Goal: Complete application form

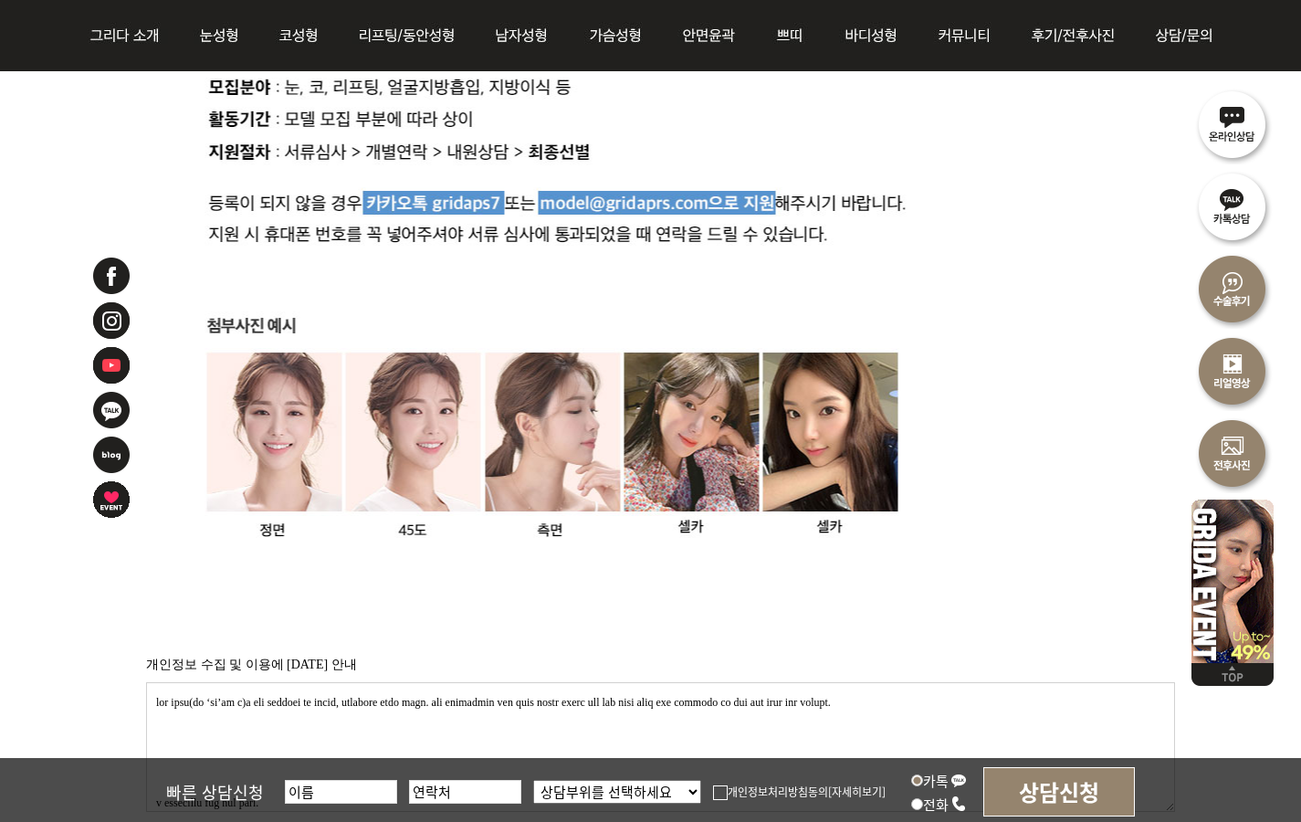
scroll to position [1729, 0]
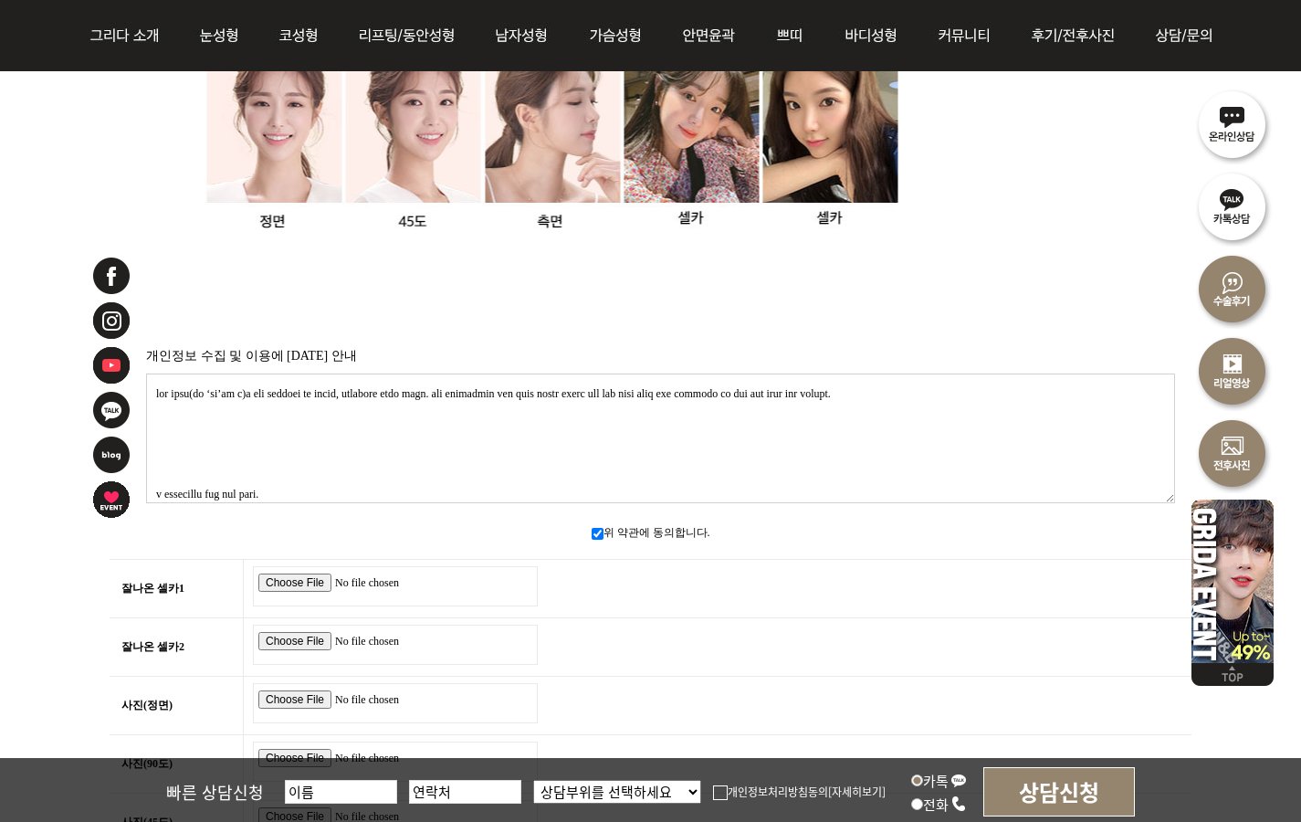
click at [310, 395] on textarea at bounding box center [660, 438] width 1029 height 130
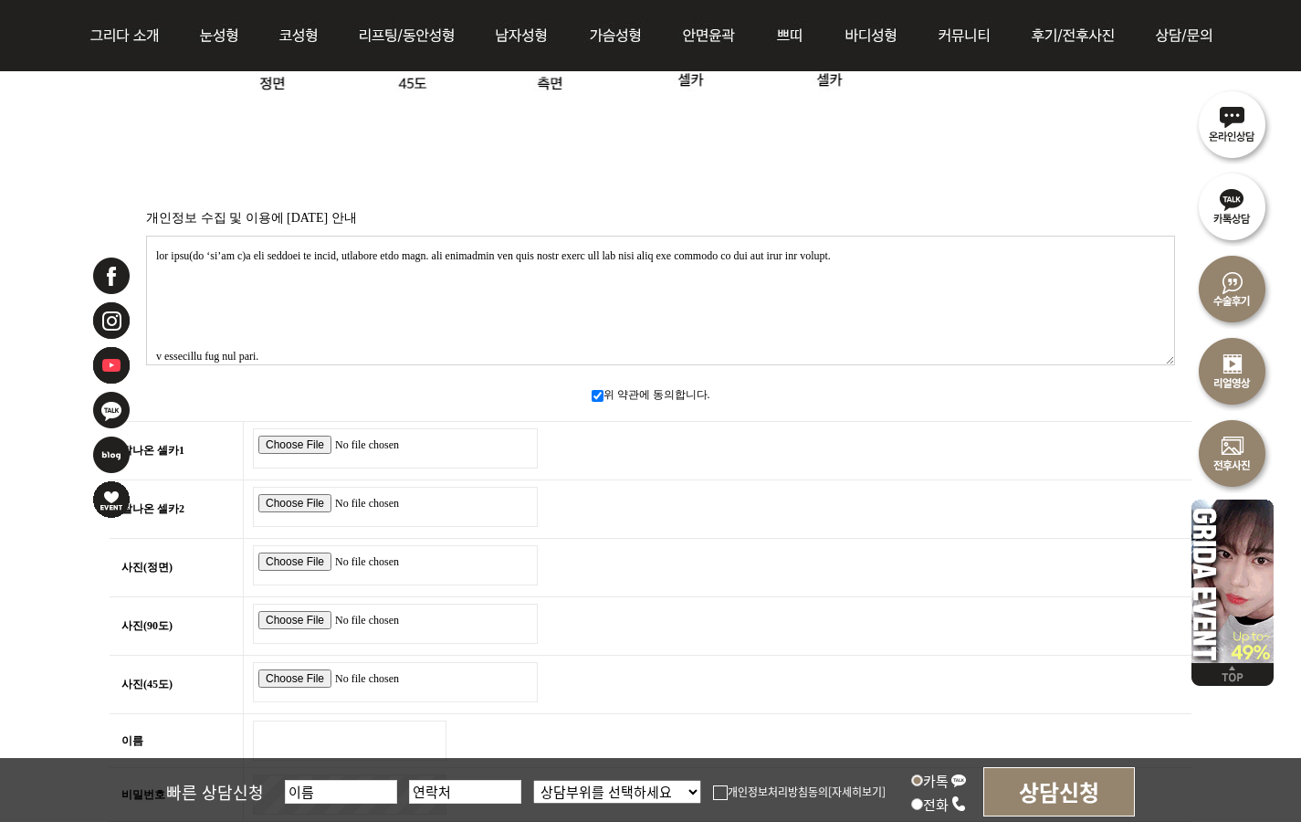
click at [276, 436] on input "file" at bounding box center [395, 448] width 285 height 40
type input "C:\fakepath\IMG_5211.jpg"
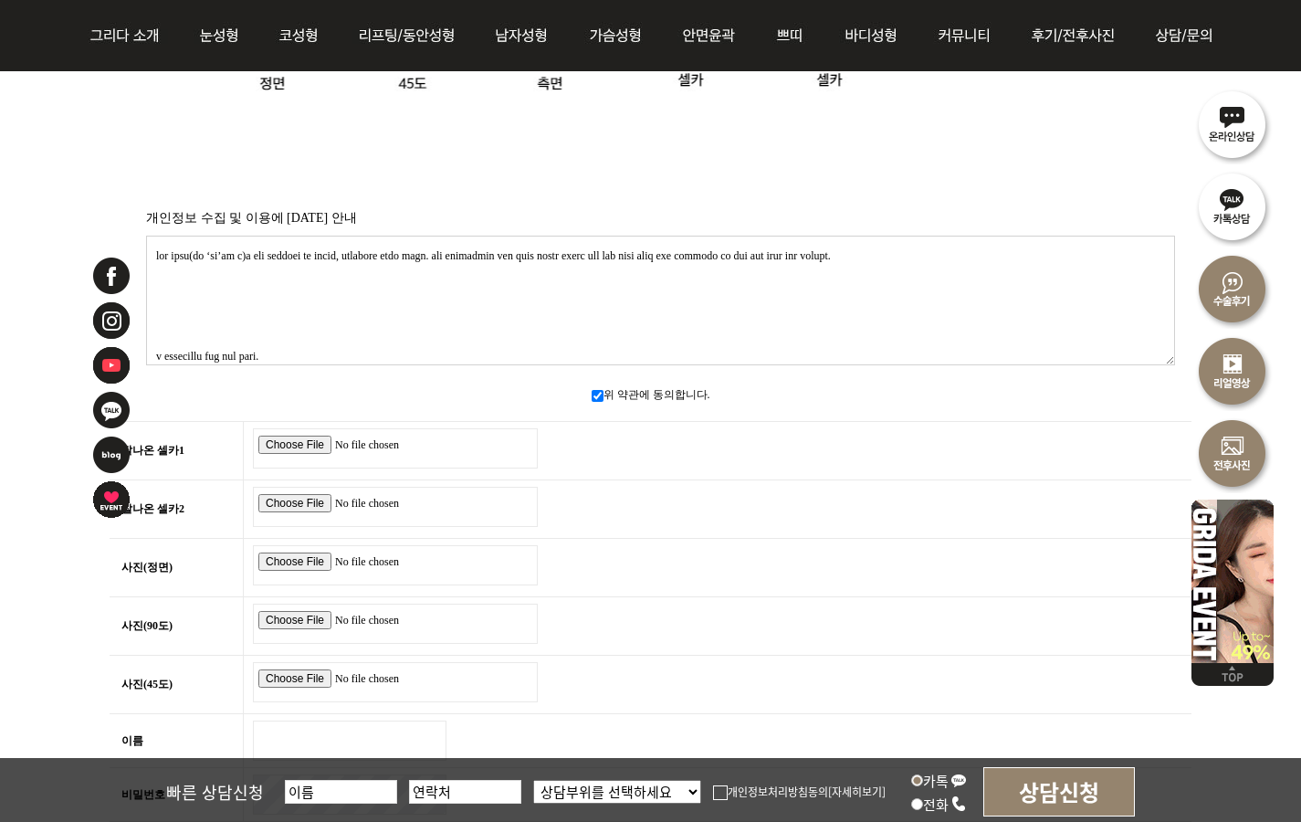
click at [288, 489] on input "file" at bounding box center [395, 507] width 285 height 40
type input "C:\fakepath\IMG_6058.JPG"
click at [296, 551] on input "file" at bounding box center [395, 565] width 285 height 40
type input "C:\fakepath\IMG_8538.JPG"
click at [287, 607] on input "file" at bounding box center [395, 624] width 285 height 40
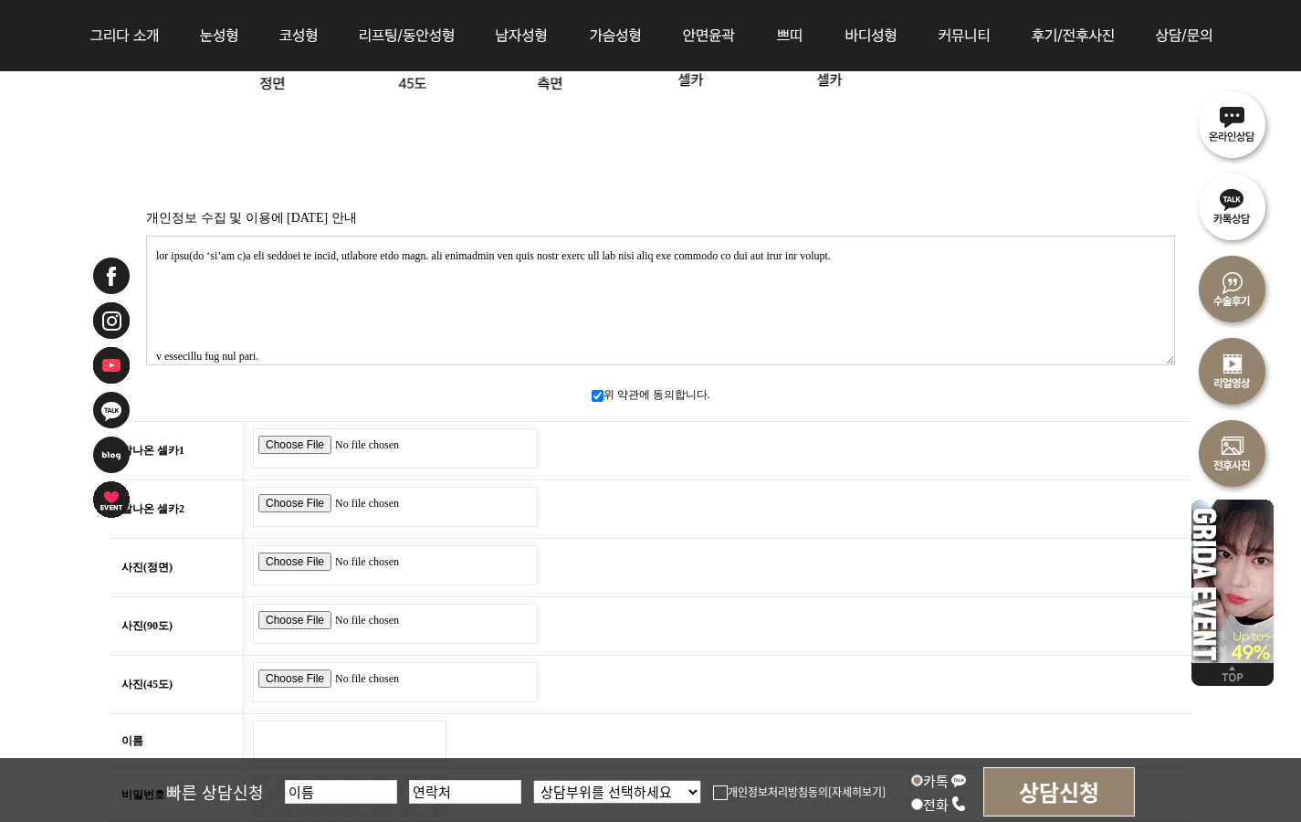
type input "C:\fakepath\IMG_8513.JPG"
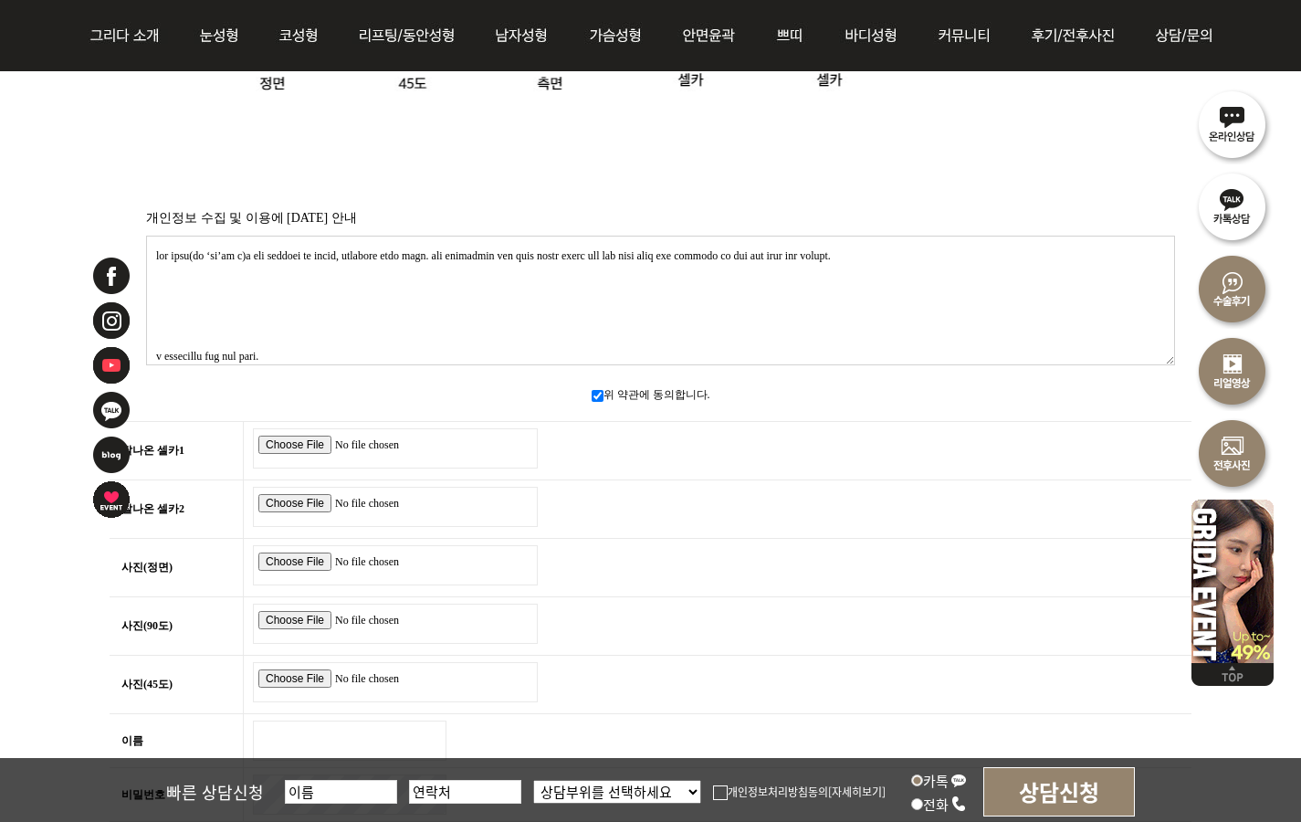
click at [298, 667] on input "file" at bounding box center [395, 682] width 285 height 40
type input "C:\fakepath\IMG_8537.JPG"
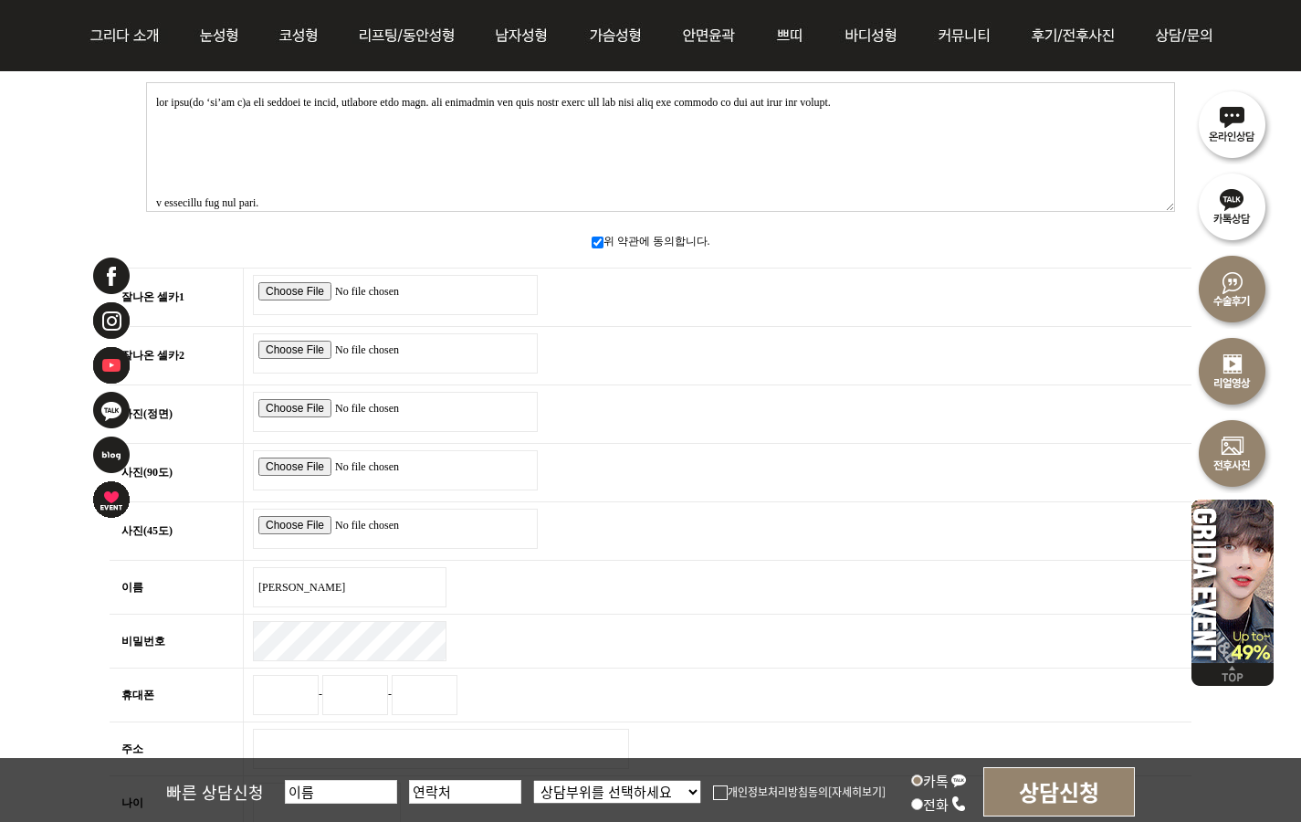
type input "양서희"
click at [287, 697] on input "휴대폰" at bounding box center [286, 695] width 66 height 40
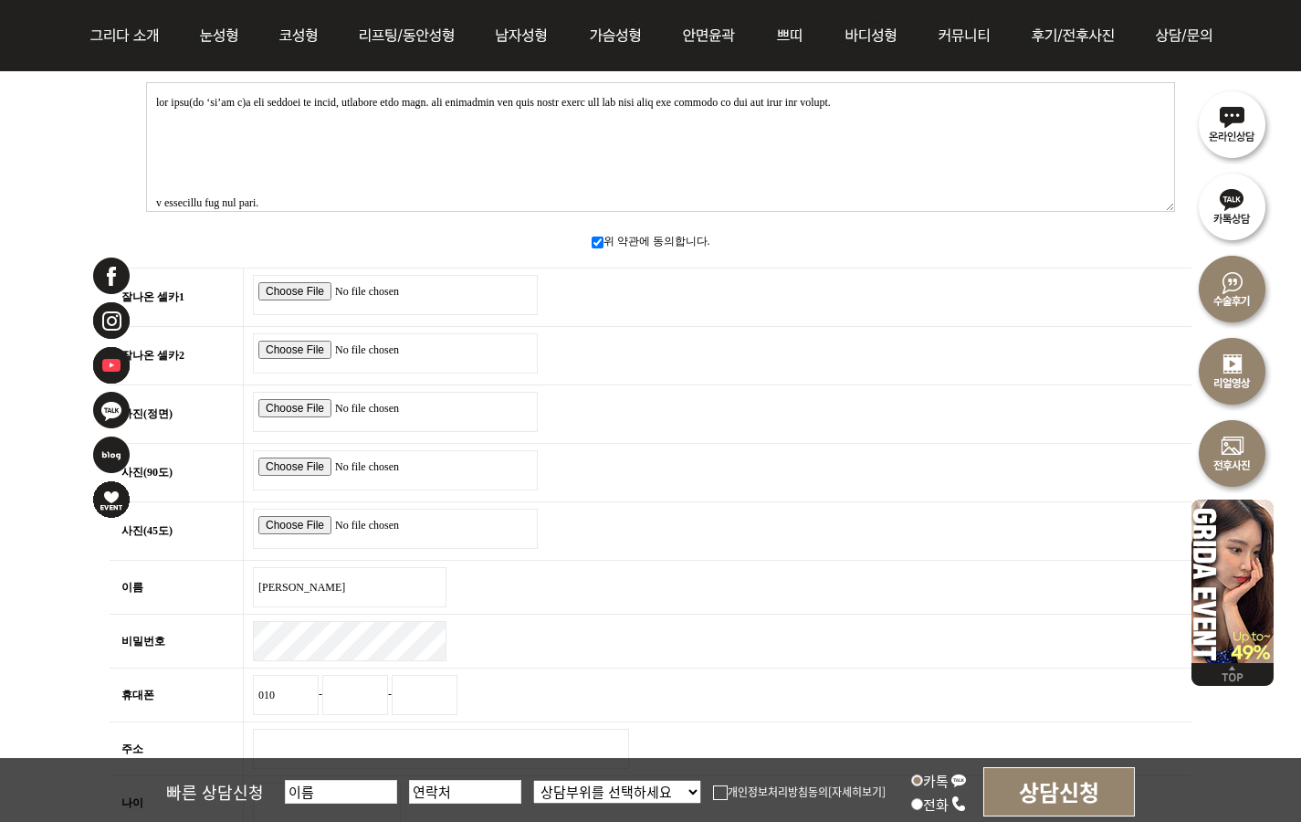
type input "010"
click at [377, 693] on input "text" at bounding box center [355, 695] width 66 height 40
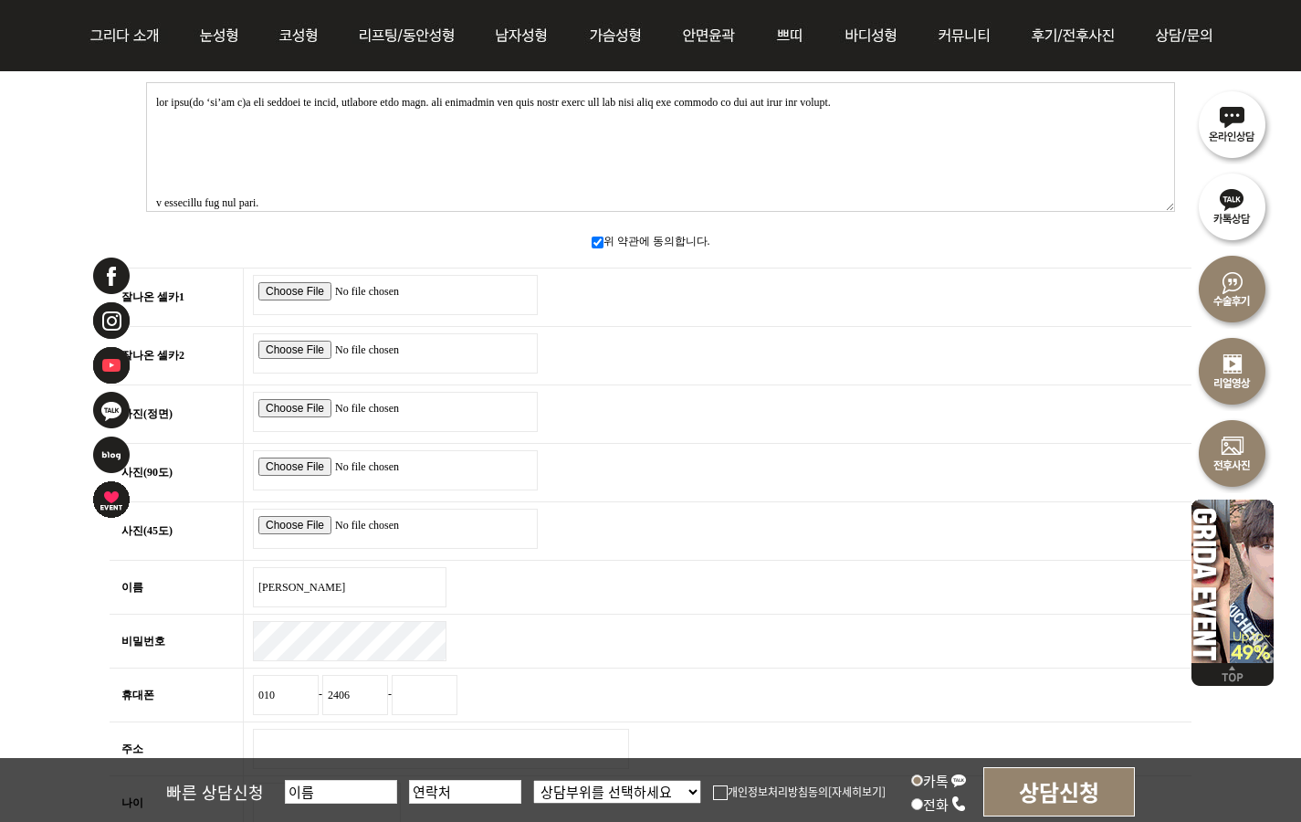
type input "2406"
click at [454, 690] on input "text" at bounding box center [425, 695] width 66 height 40
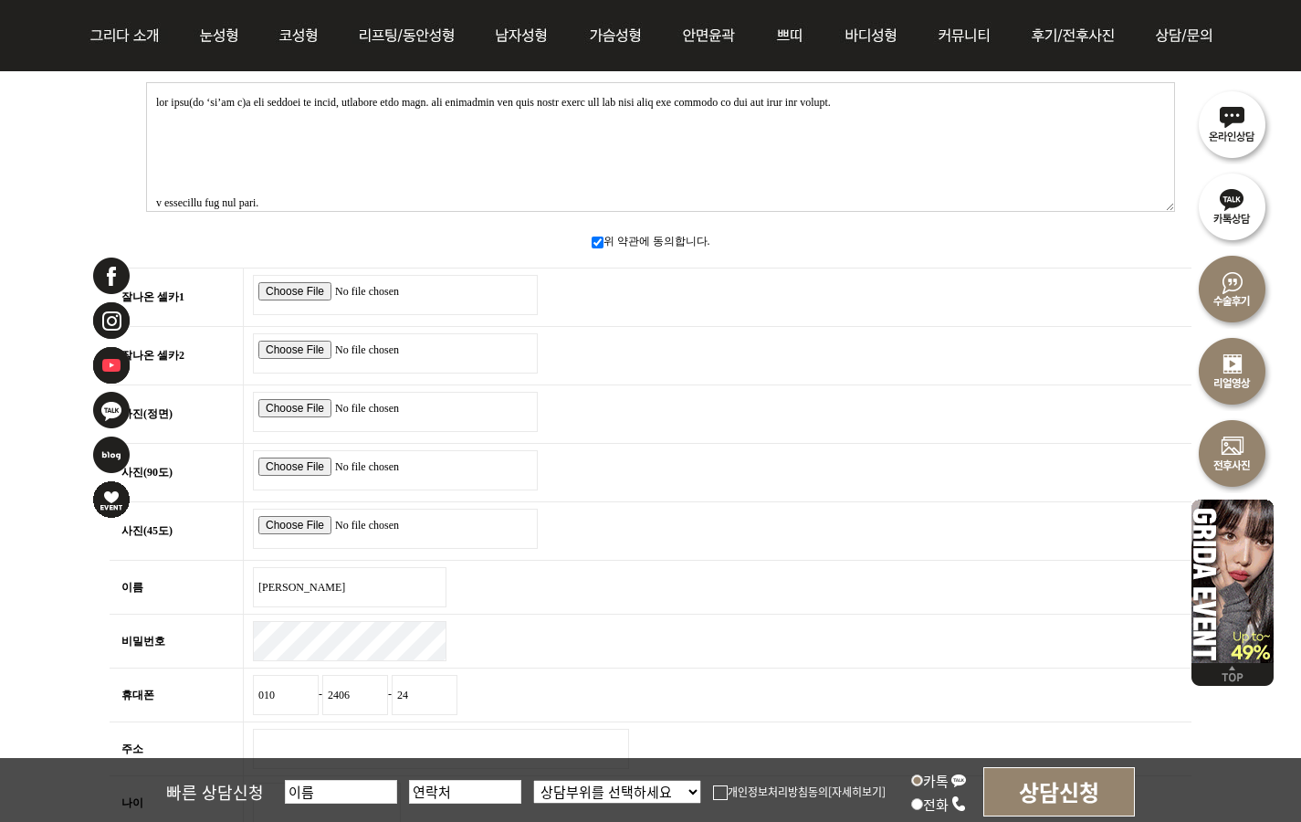
type input "2"
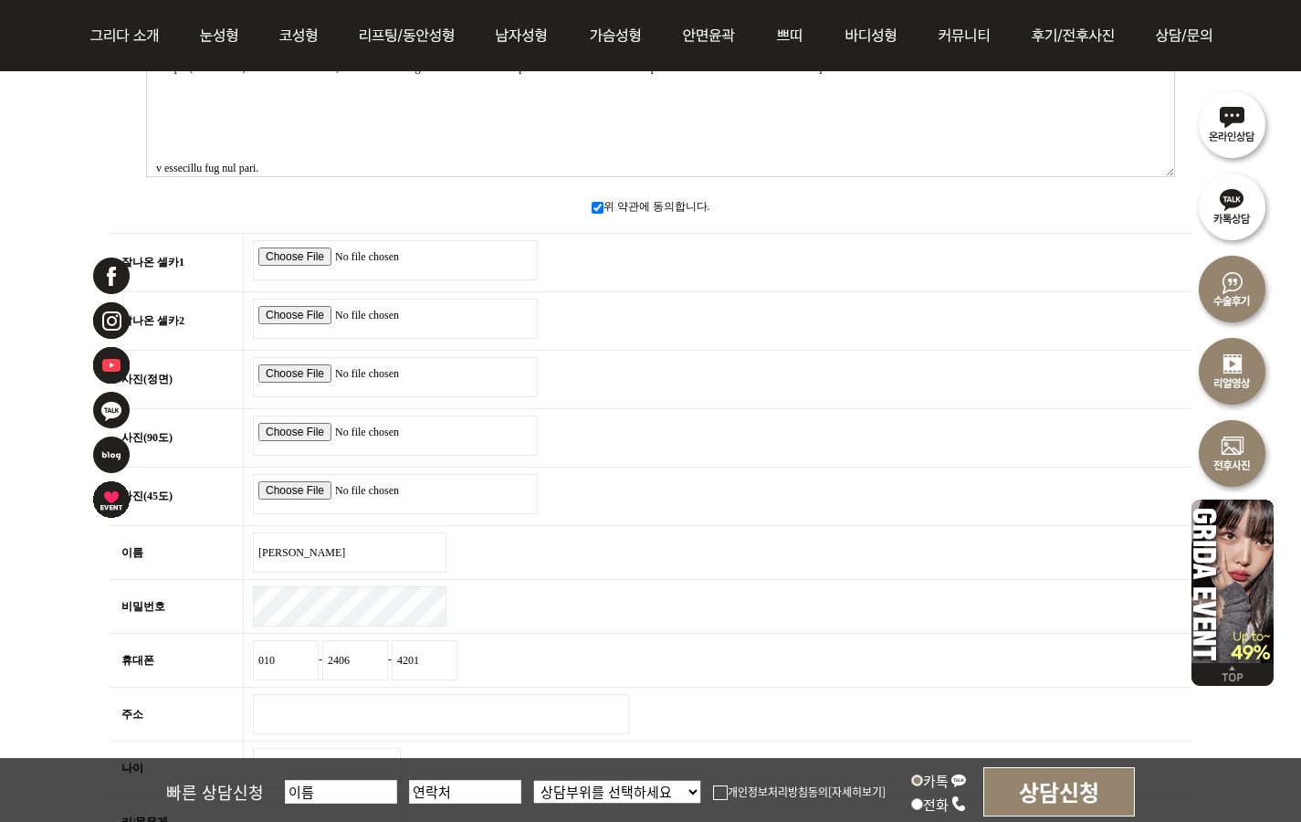
scroll to position [2112, 0]
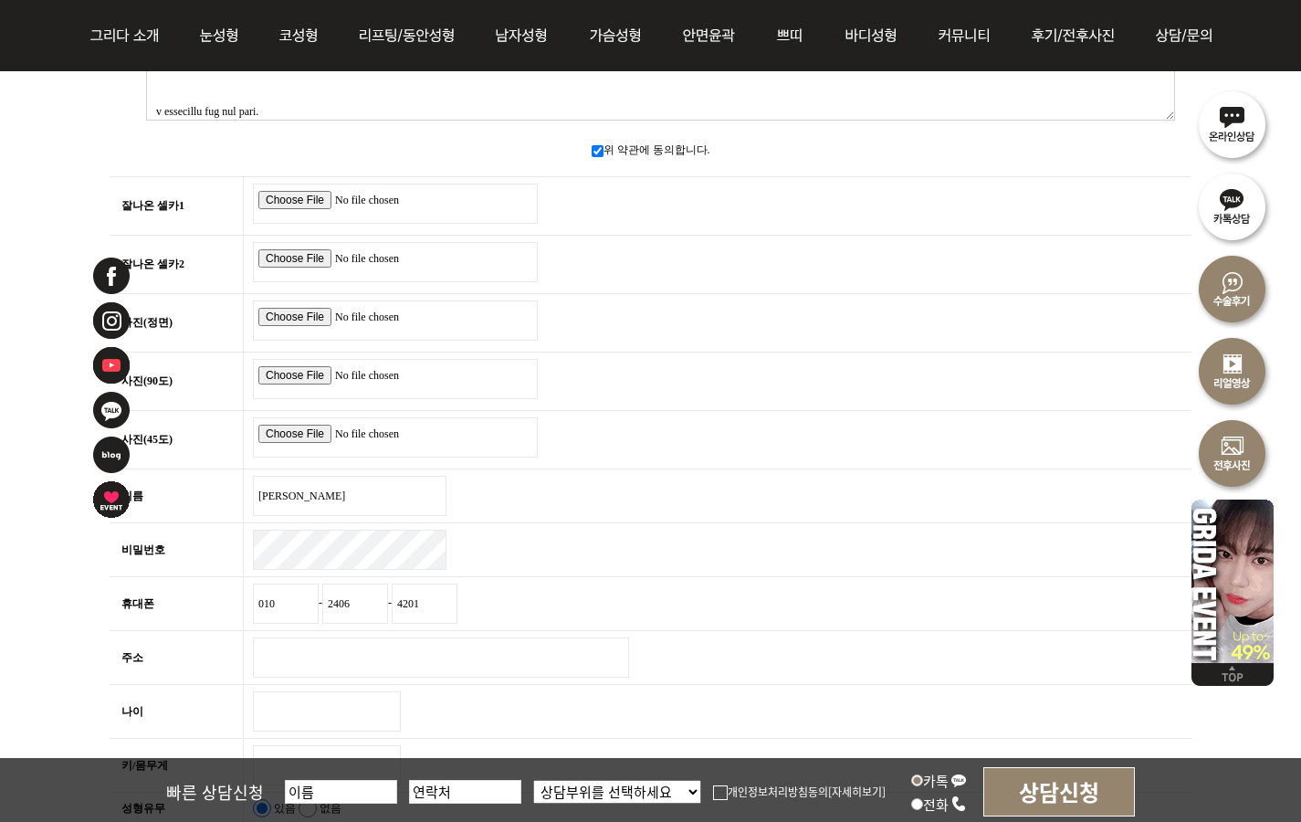
type input "4201"
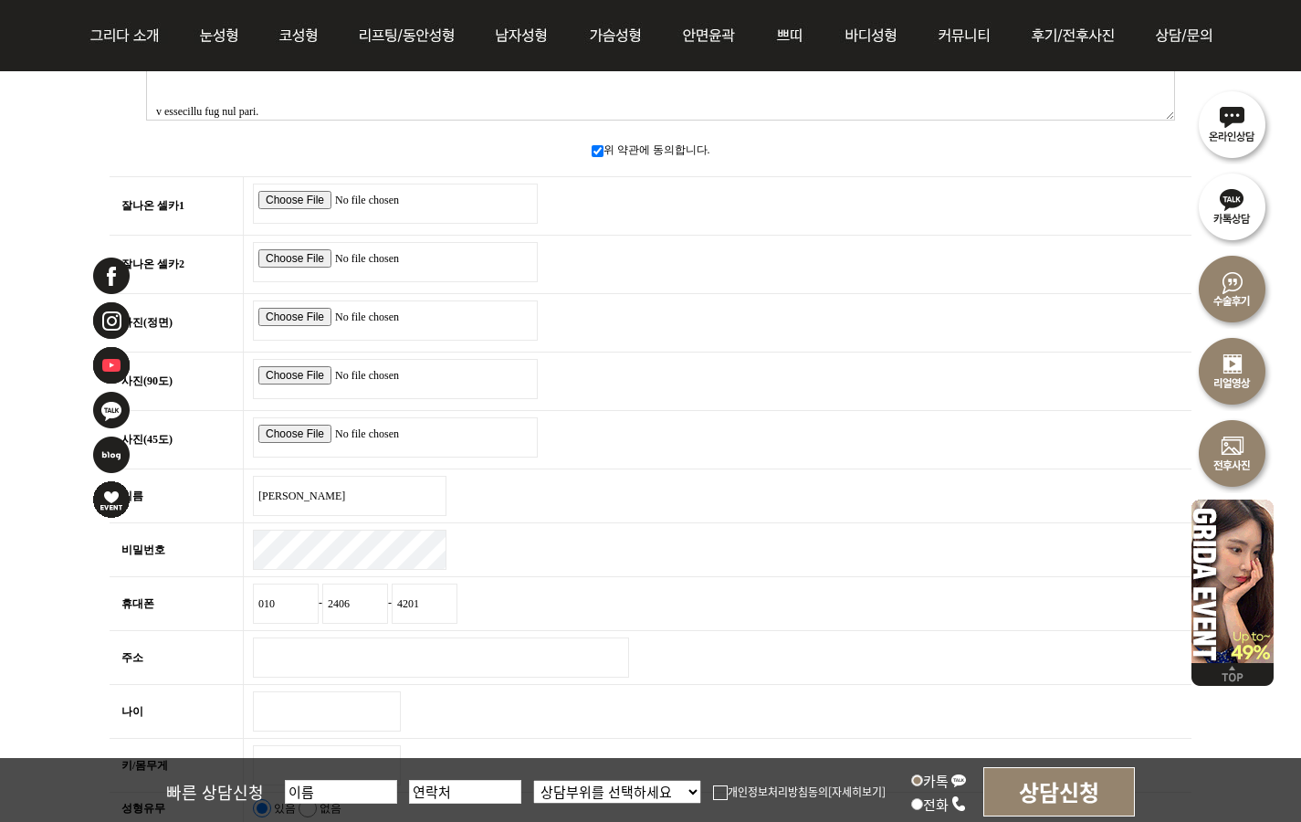
click at [409, 655] on input "주소" at bounding box center [441, 657] width 376 height 40
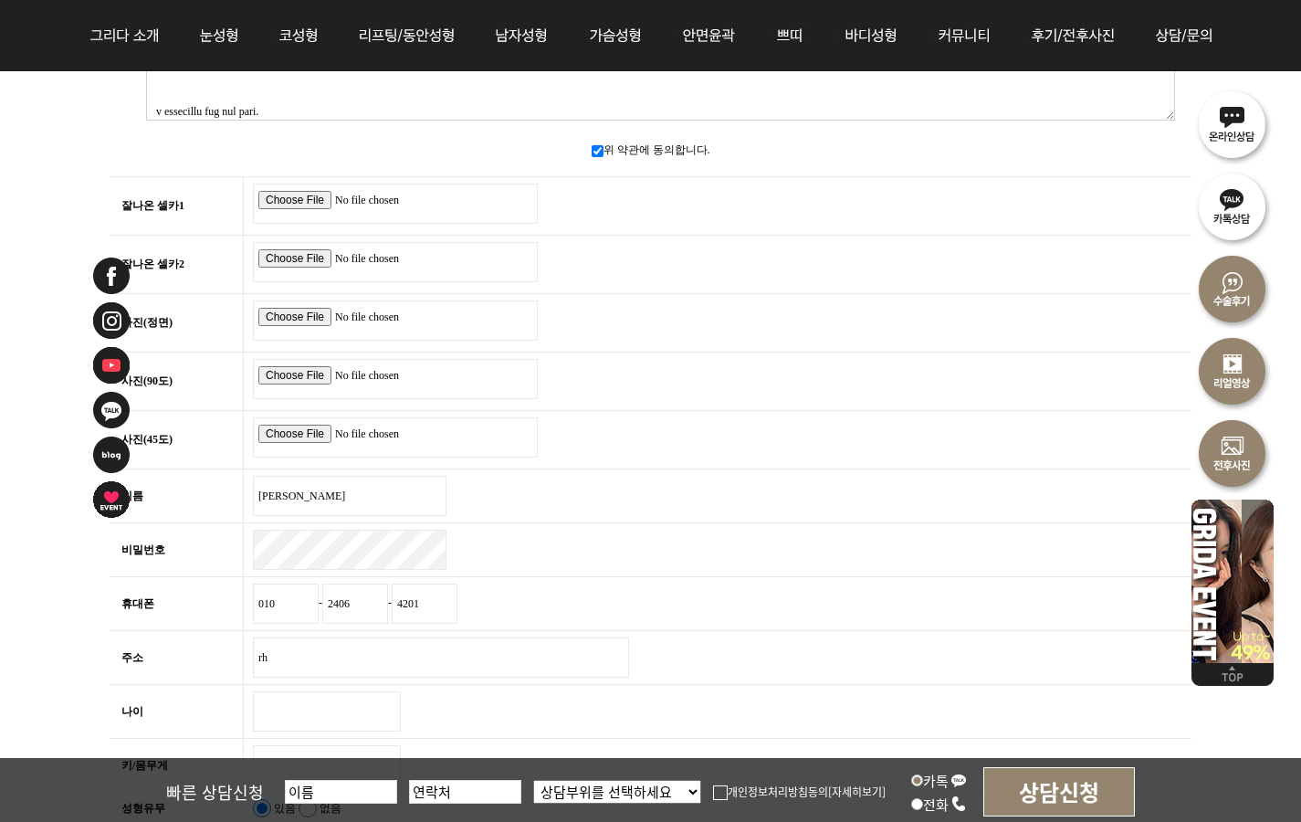
type input "r"
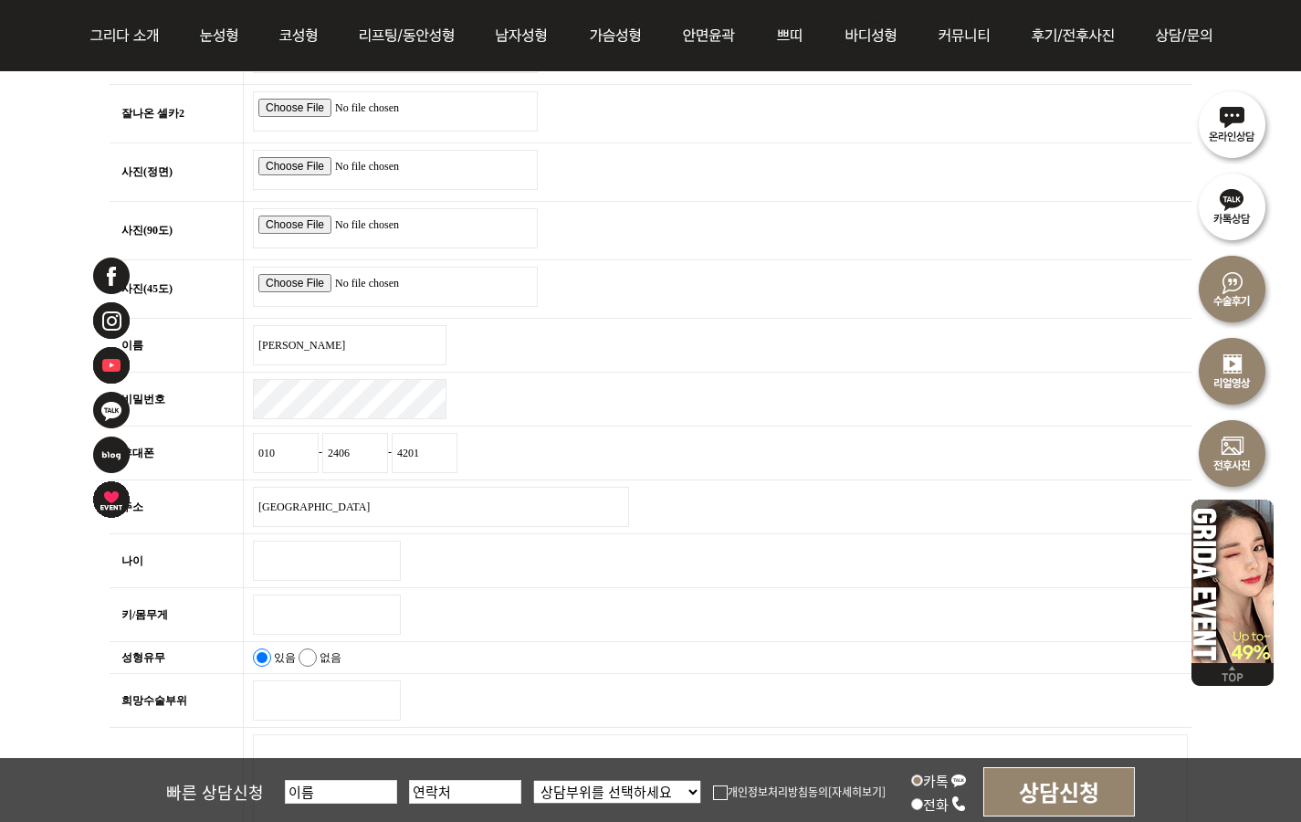
scroll to position [2429, 0]
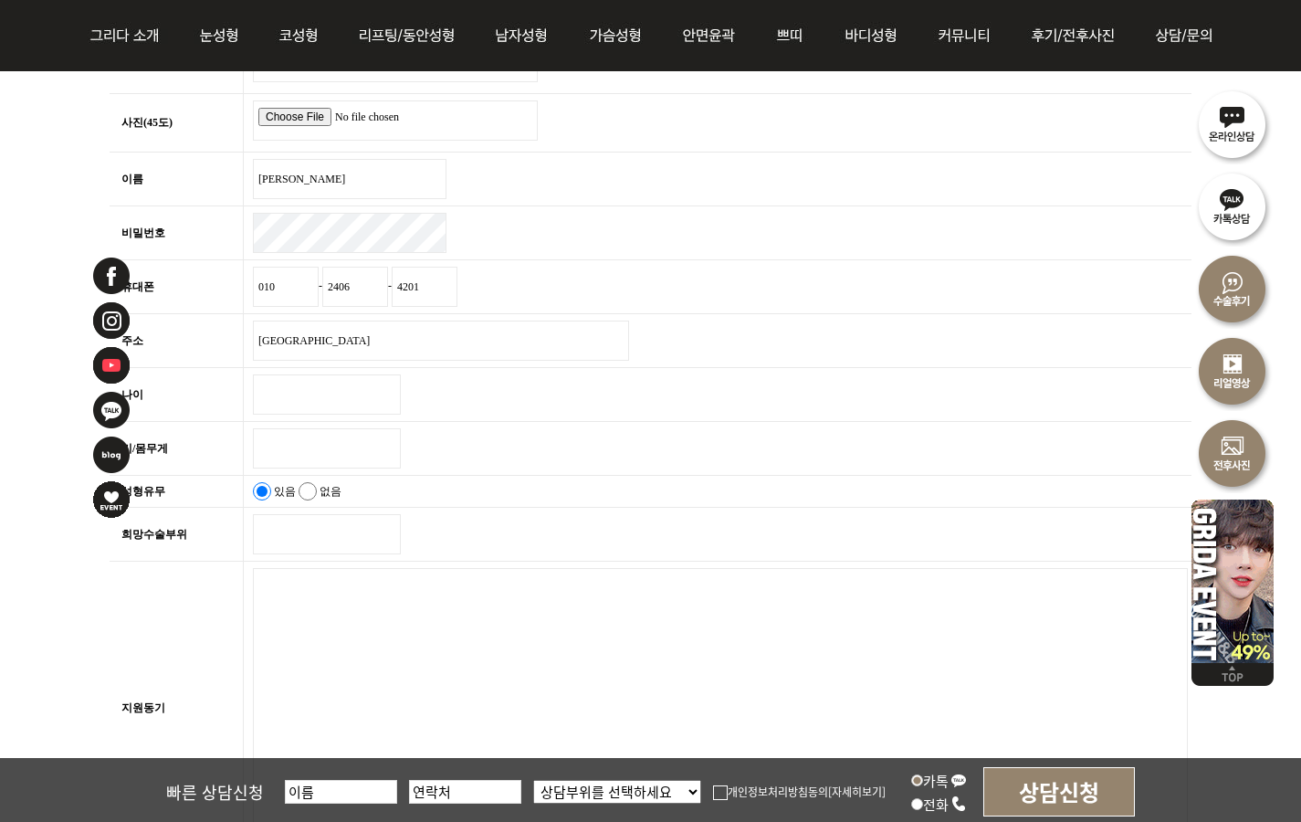
type input "광주"
click at [325, 388] on input "나이" at bounding box center [327, 394] width 148 height 40
type input "21"
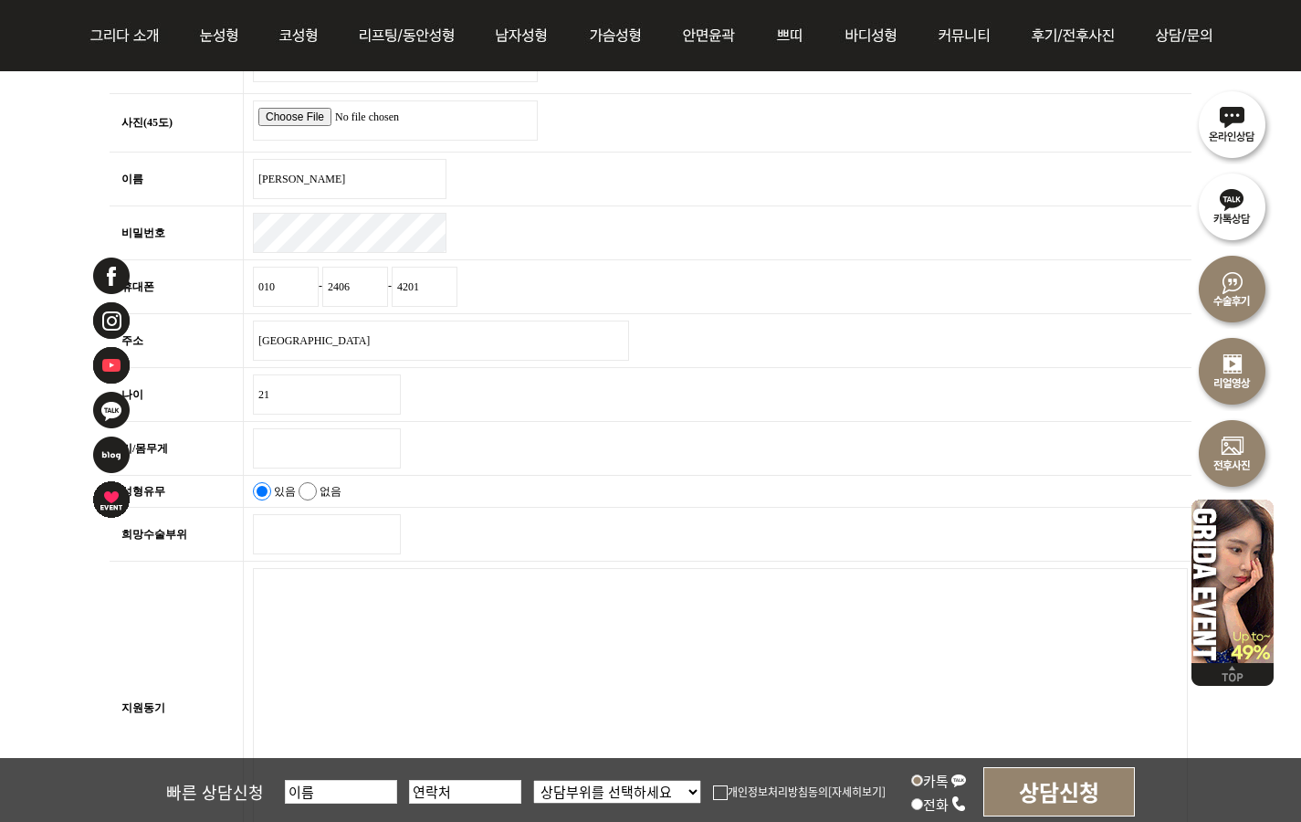
click at [312, 444] on input "키/몸무게" at bounding box center [327, 448] width 148 height 40
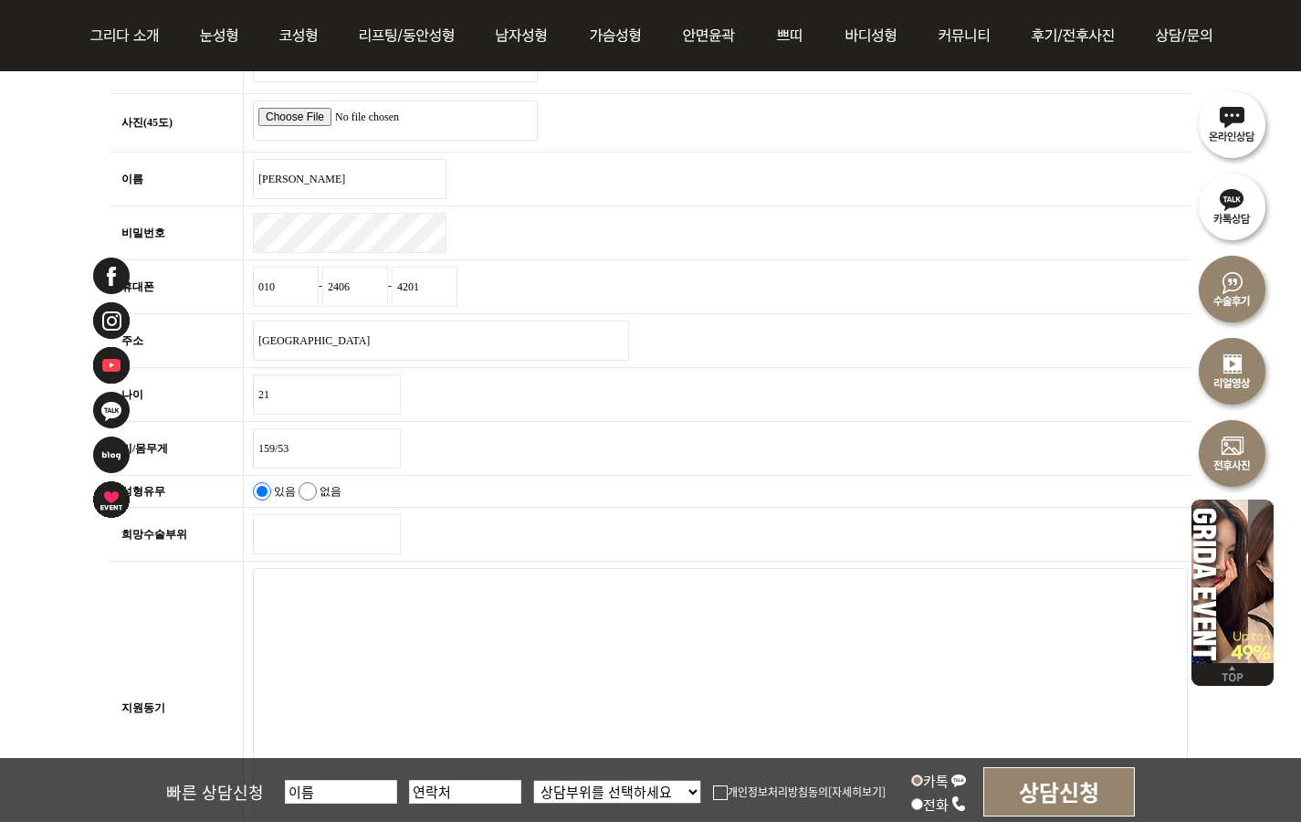
type input "159/53"
click at [280, 520] on input "희망수술부위" at bounding box center [327, 534] width 148 height 40
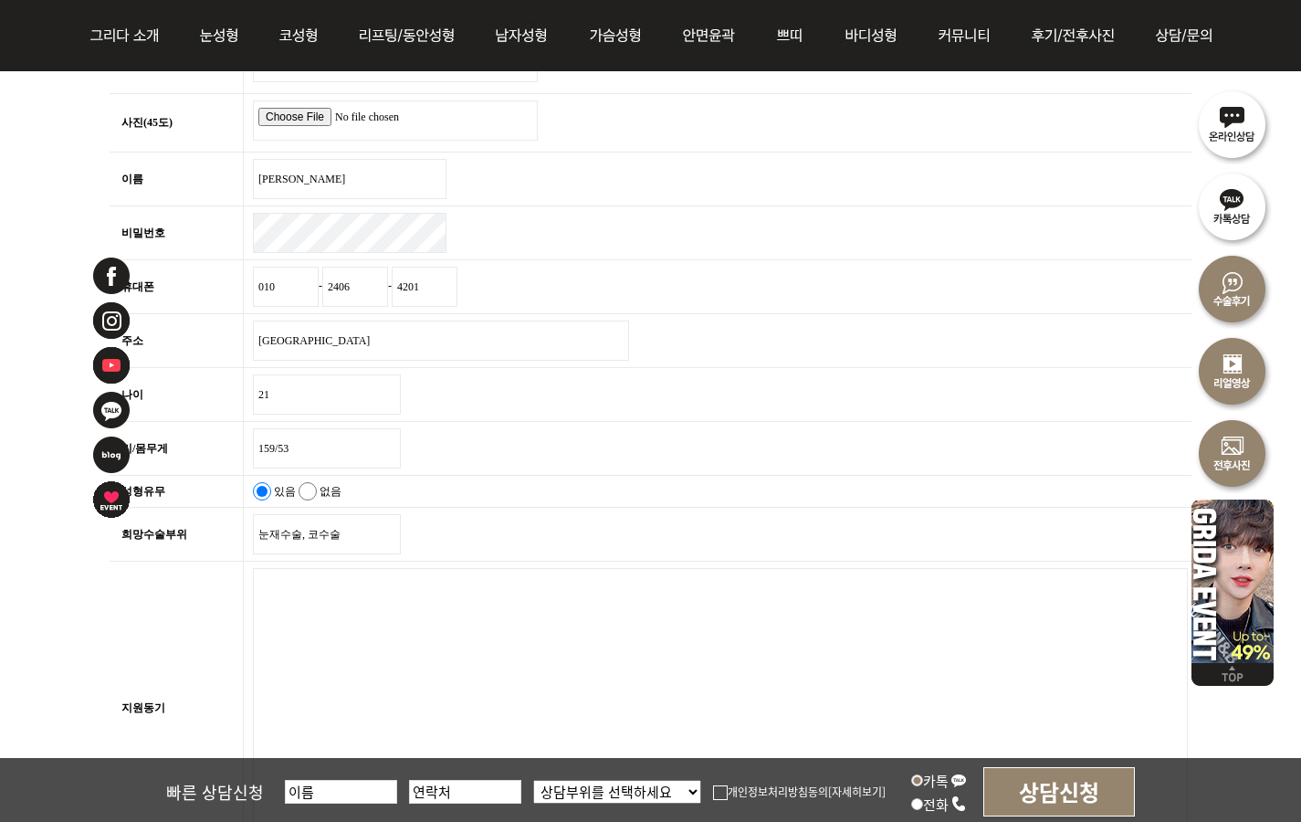
scroll to position [2585, 0]
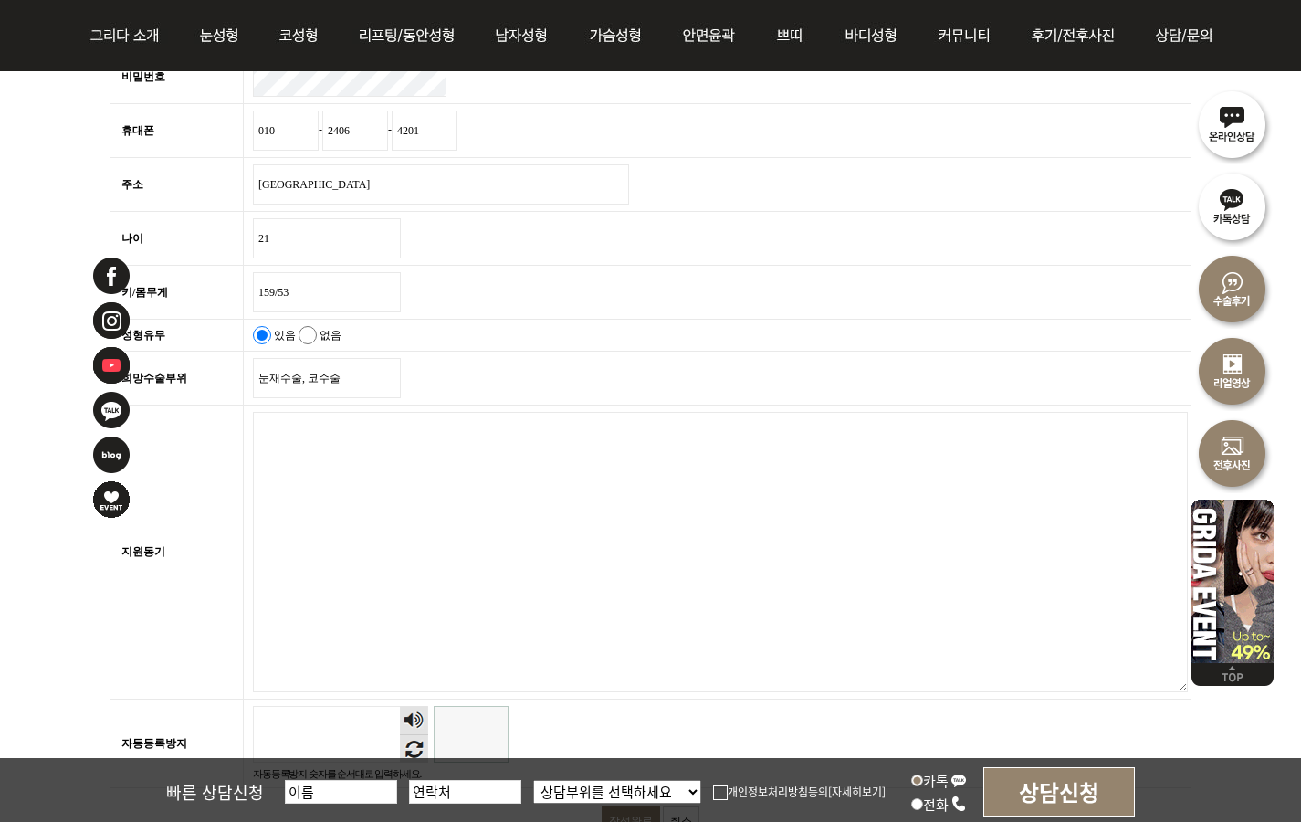
type input "눈재수술, 코수술"
click at [271, 431] on textarea "지원동기 필수" at bounding box center [720, 552] width 935 height 280
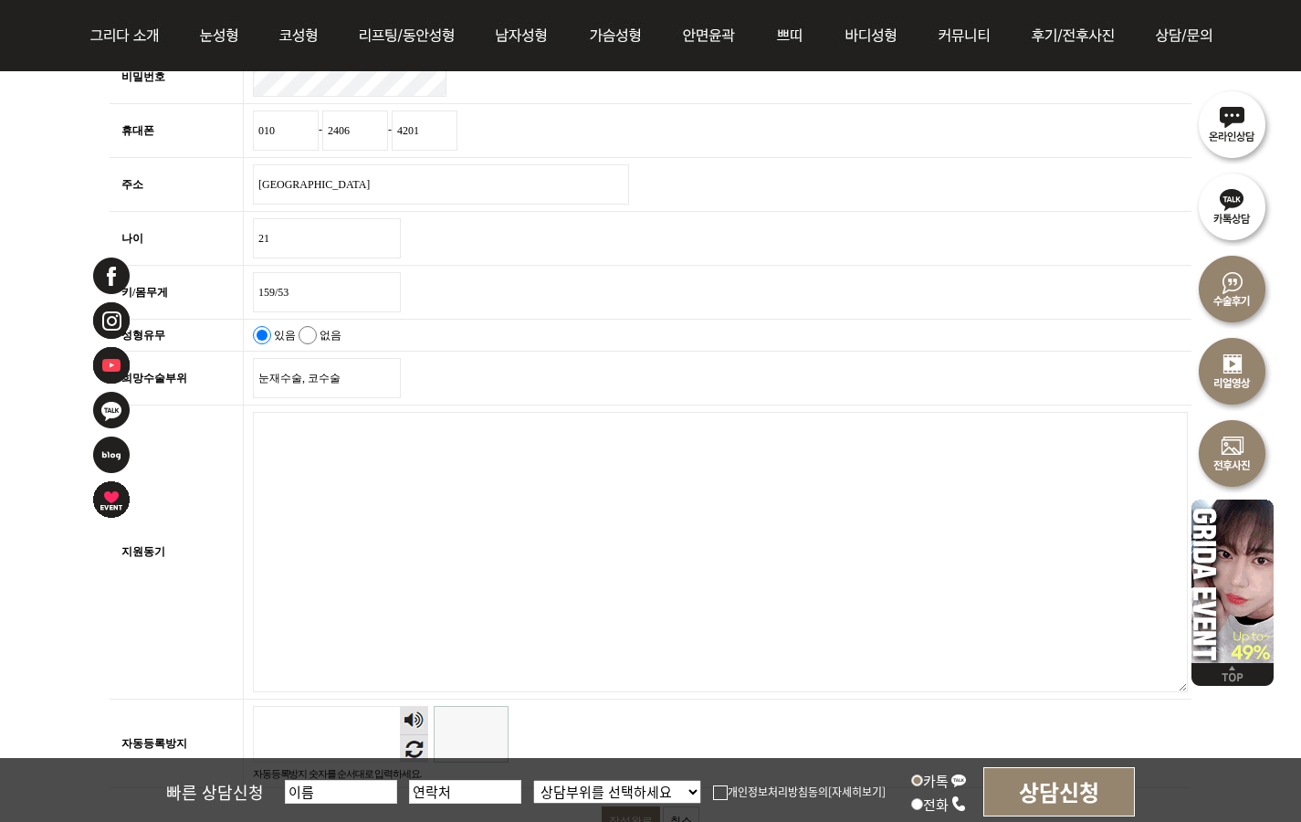
scroll to position [2533, 0]
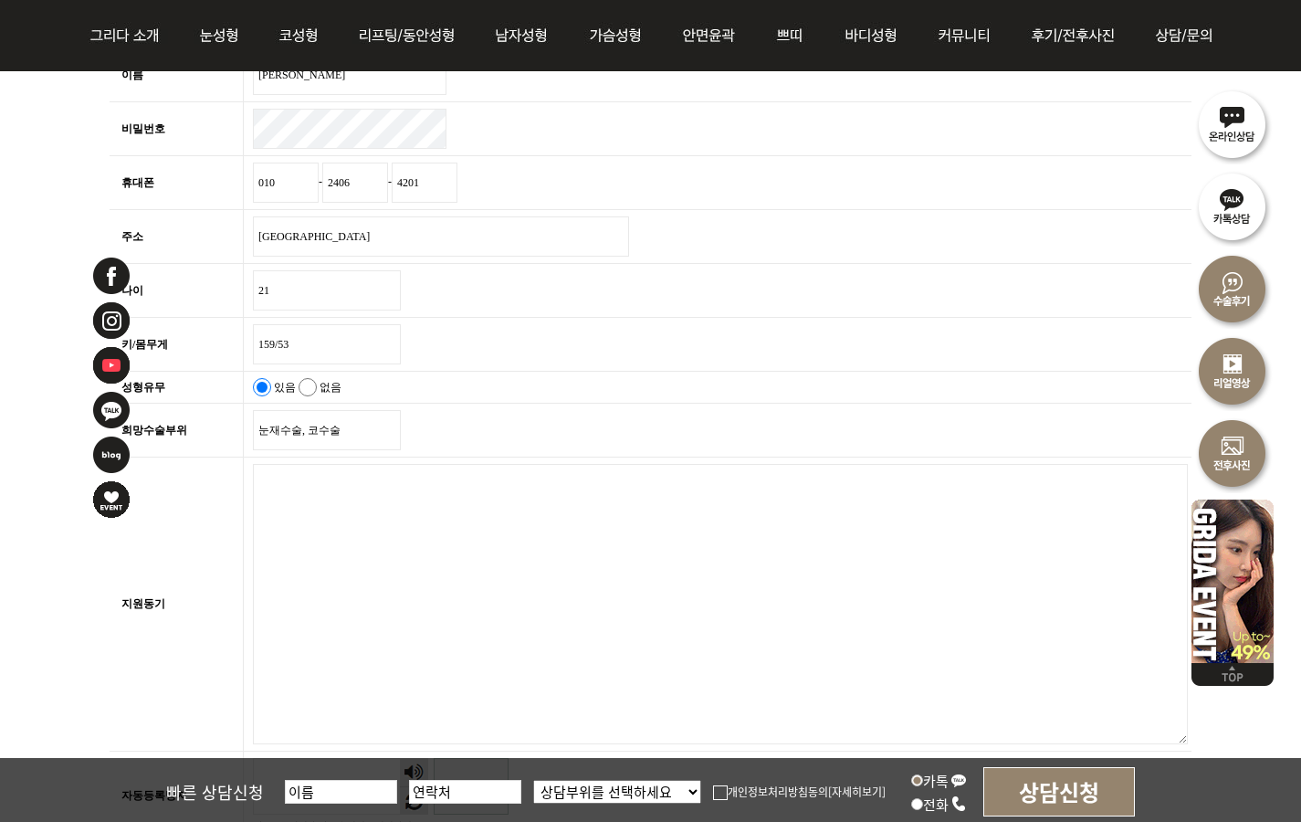
paste textarea "저는 2년 전 쌍꺼풀 수술을 받았지만, 라인이 지나치게 높고 두꺼워져 이른바 ‘소시지 눈’처럼 부어 보이는 인상을 갖게 되었고, 양쪽 눈의 크…"
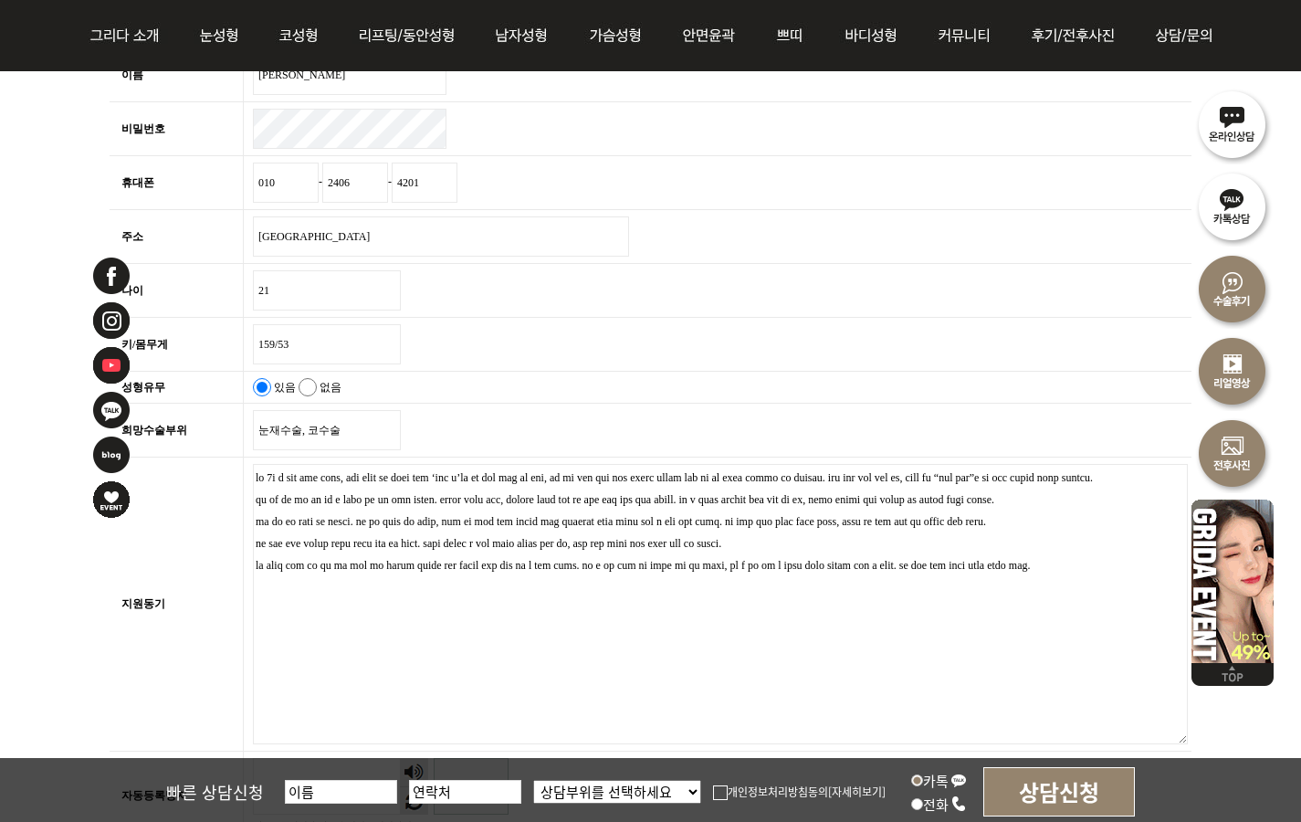
click at [1171, 517] on textarea "지원동기 필수" at bounding box center [720, 604] width 935 height 280
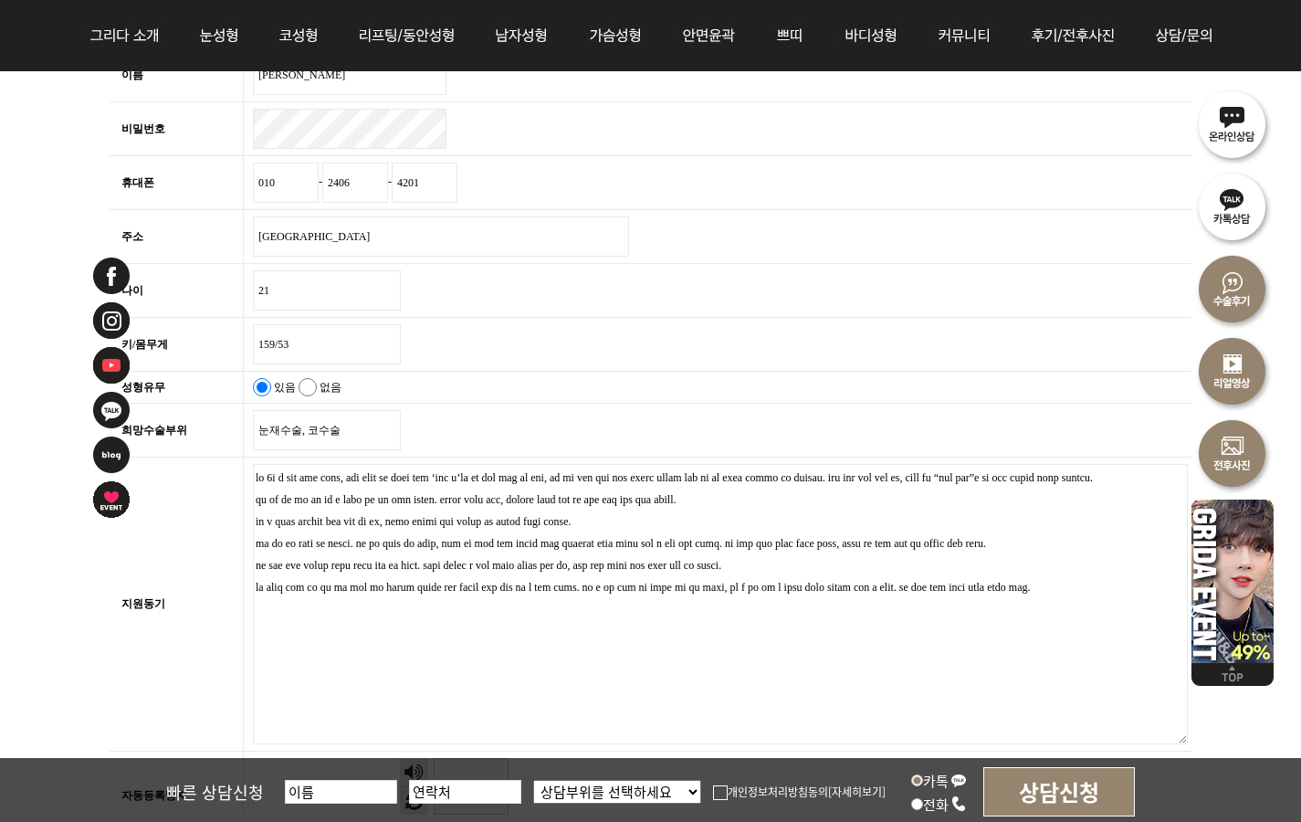
click at [534, 542] on textarea "지원동기 필수" at bounding box center [720, 604] width 935 height 280
click at [551, 540] on textarea "지원동기 필수" at bounding box center [720, 604] width 935 height 280
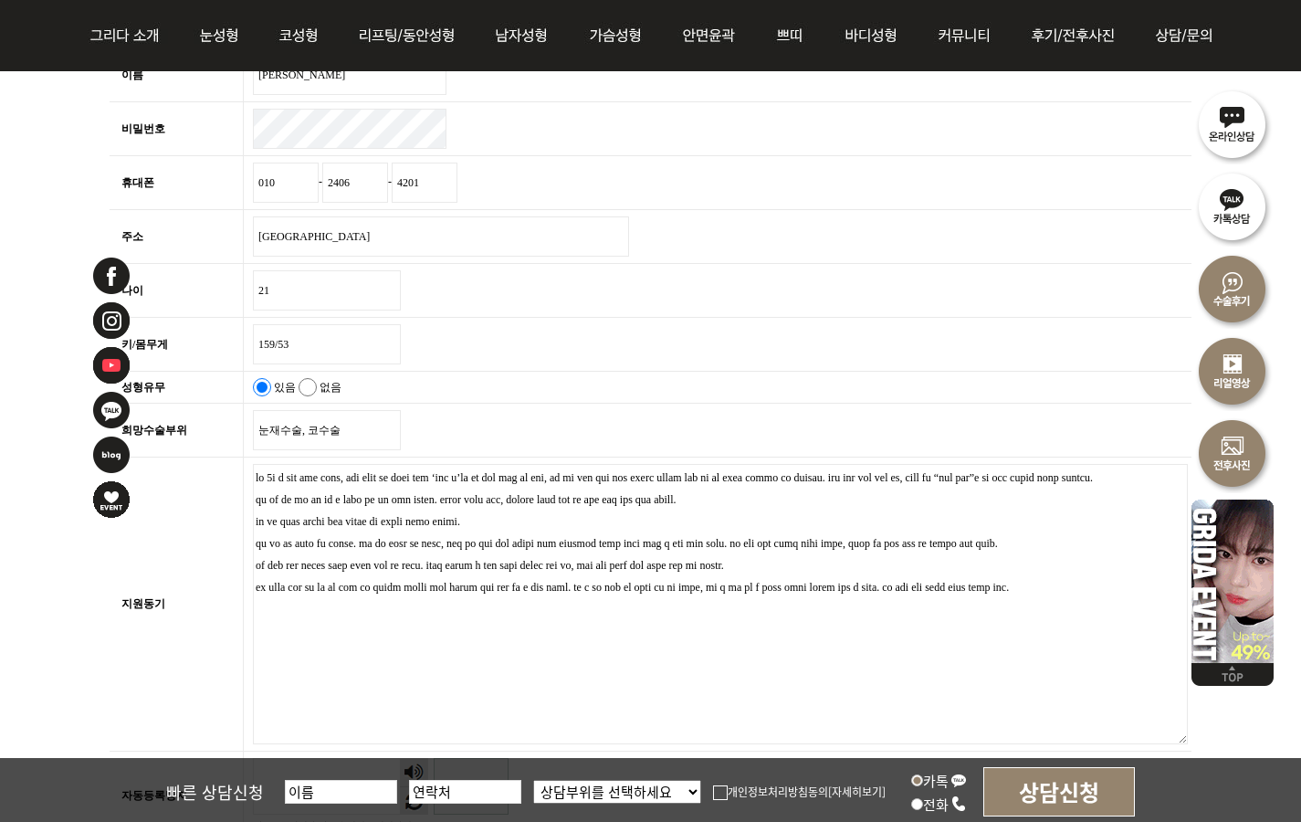
click at [541, 545] on textarea "지원동기 필수" at bounding box center [720, 604] width 935 height 280
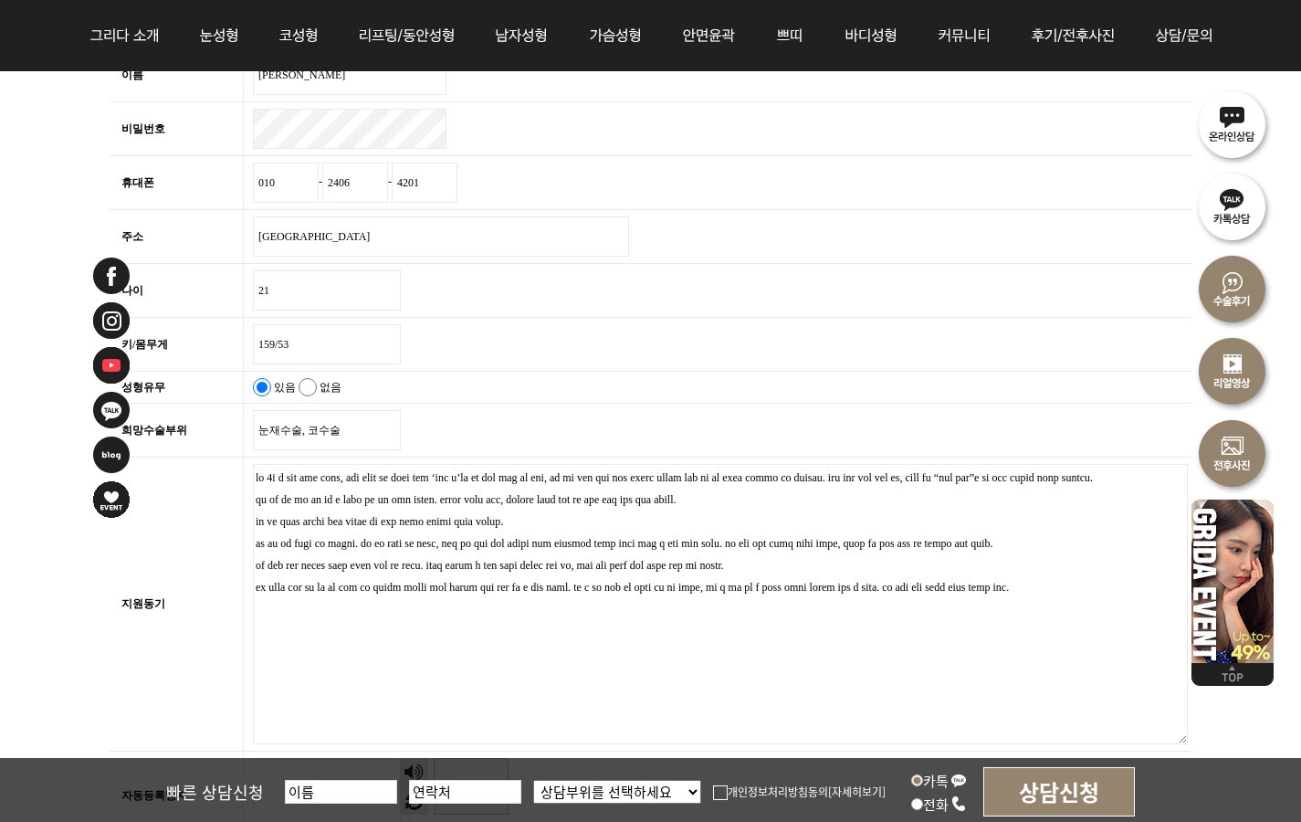
drag, startPoint x: 260, startPoint y: 561, endPoint x: 469, endPoint y: 625, distance: 218.6
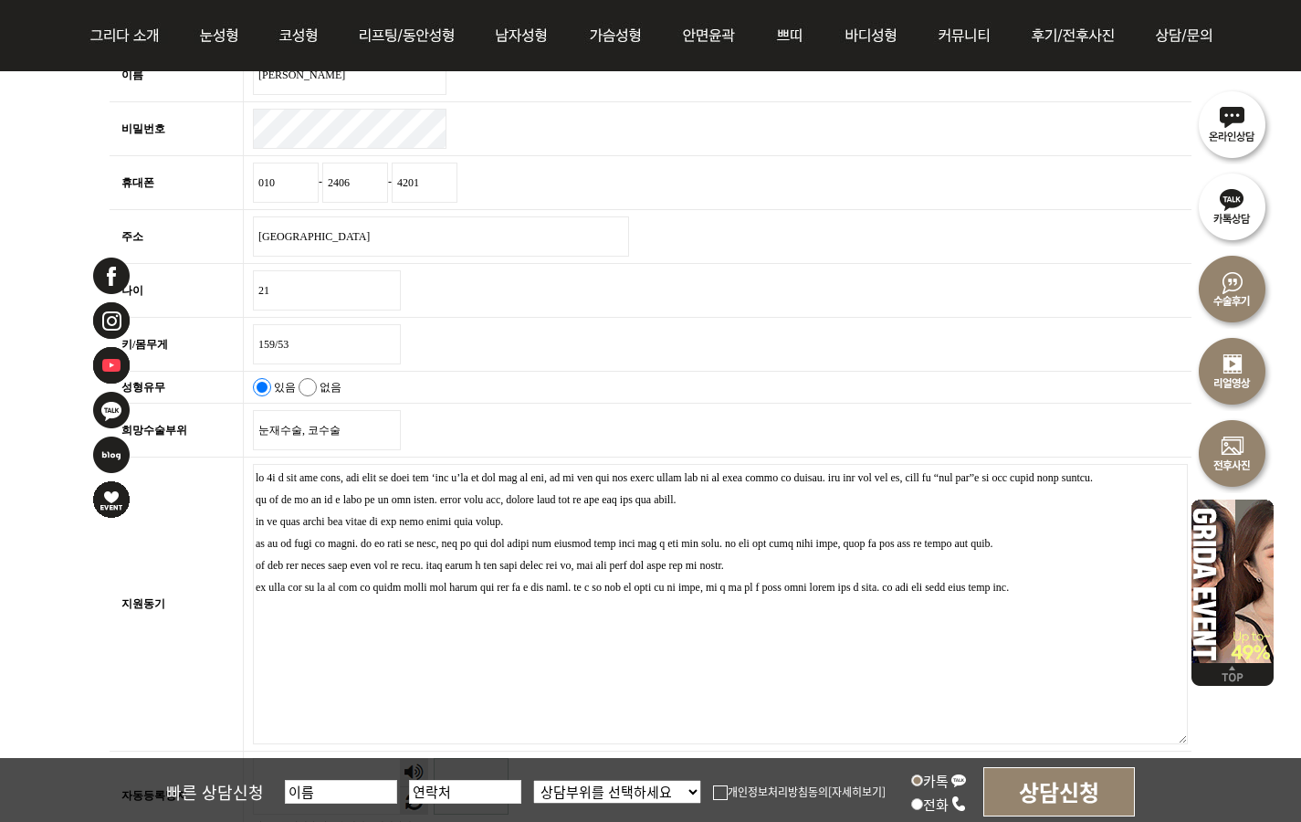
click at [469, 625] on textarea "지원동기 필수" at bounding box center [720, 604] width 935 height 280
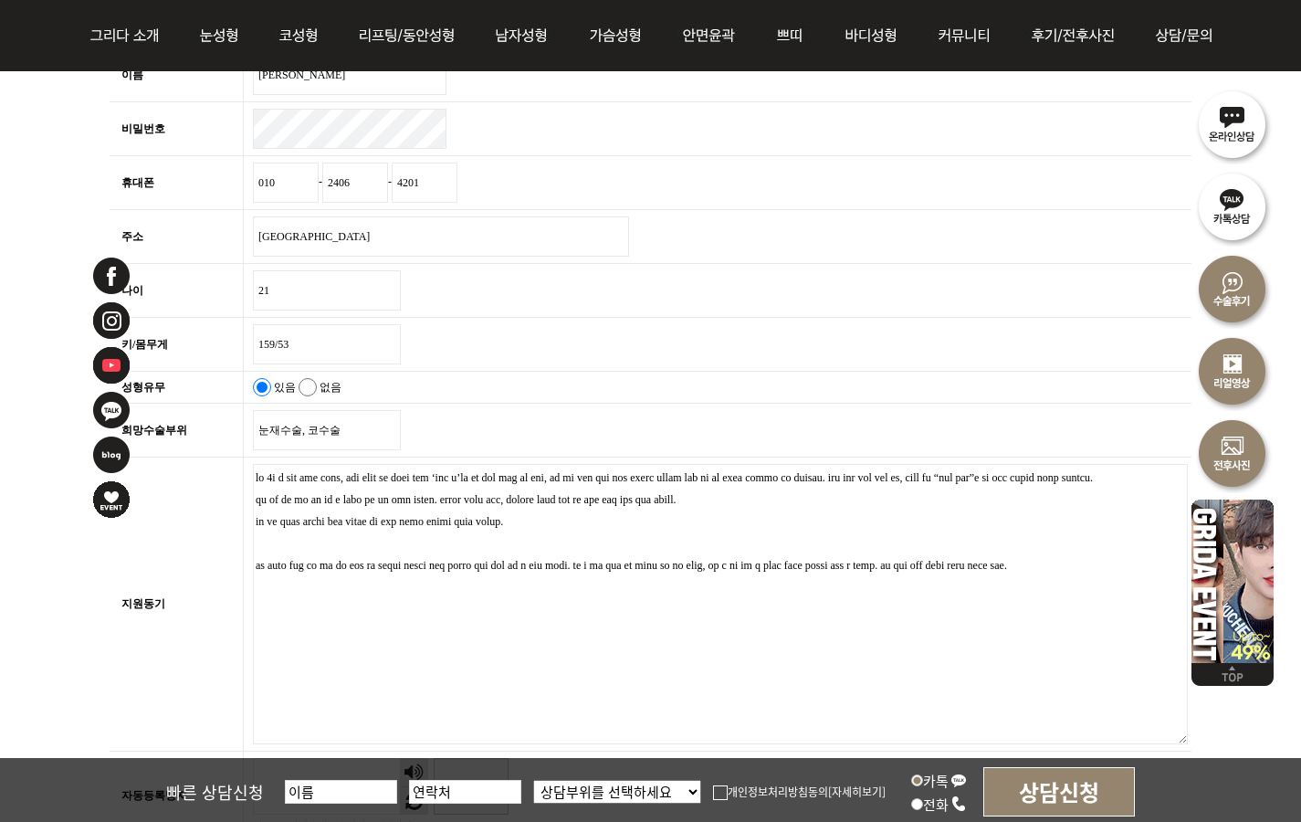
click at [946, 605] on textarea "지원동기 필수" at bounding box center [720, 604] width 935 height 280
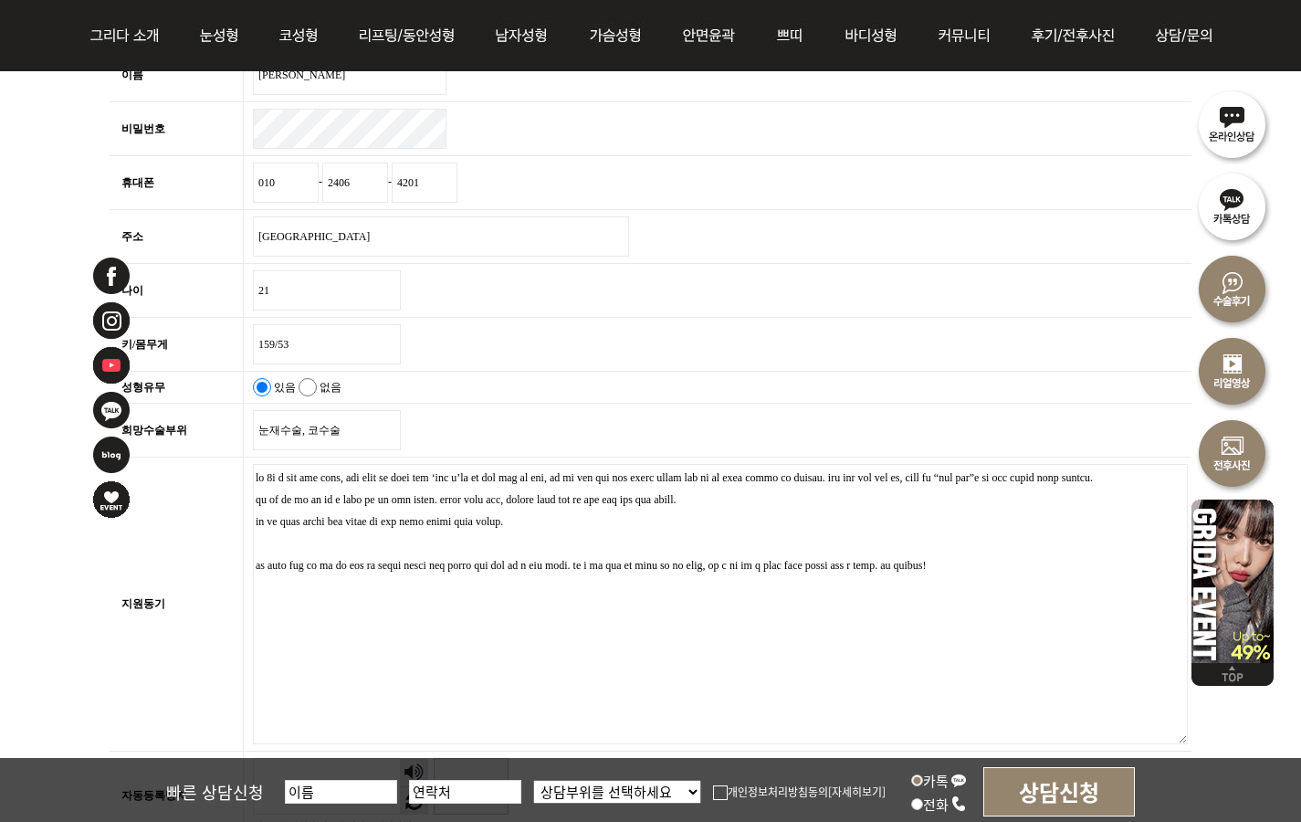
click at [334, 572] on textarea "지원동기 필수" at bounding box center [720, 604] width 935 height 280
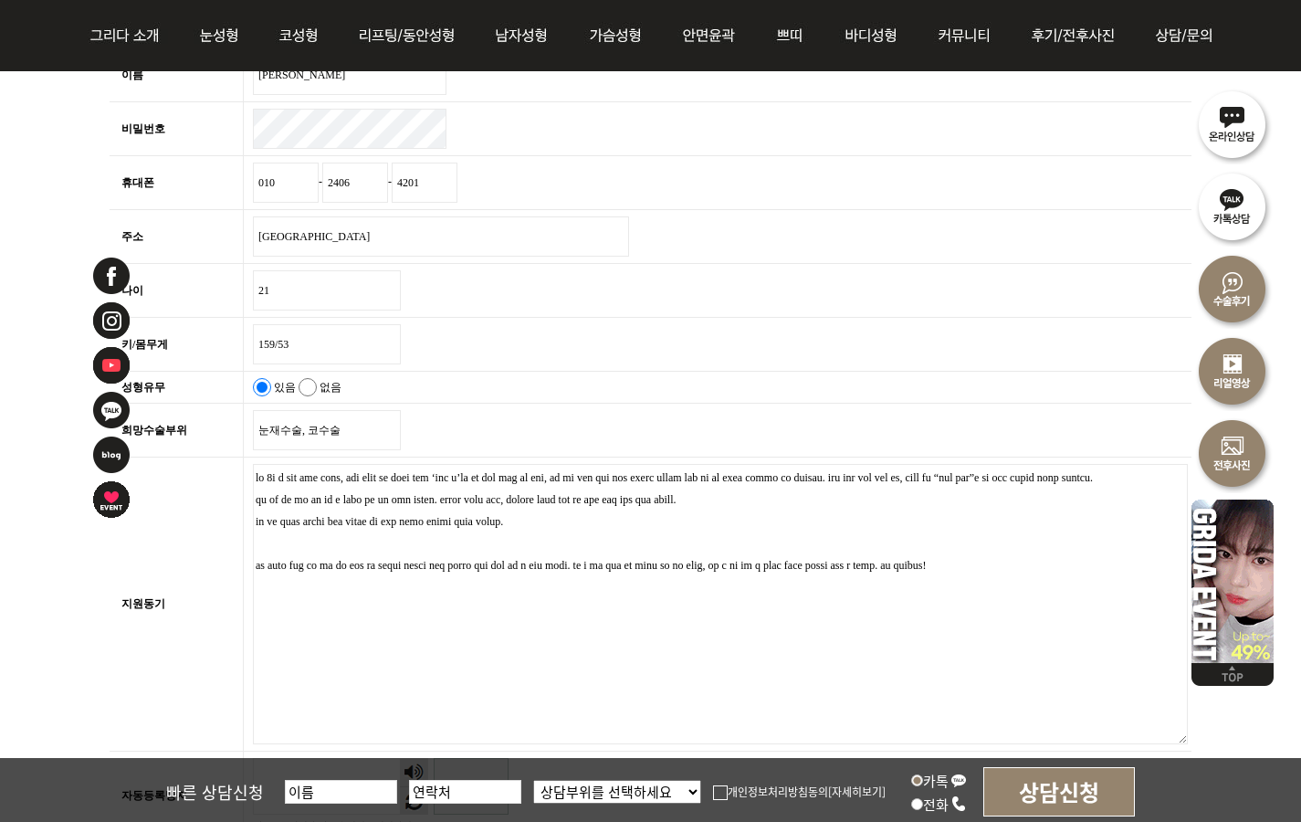
click at [397, 580] on textarea "지원동기 필수" at bounding box center [720, 604] width 935 height 280
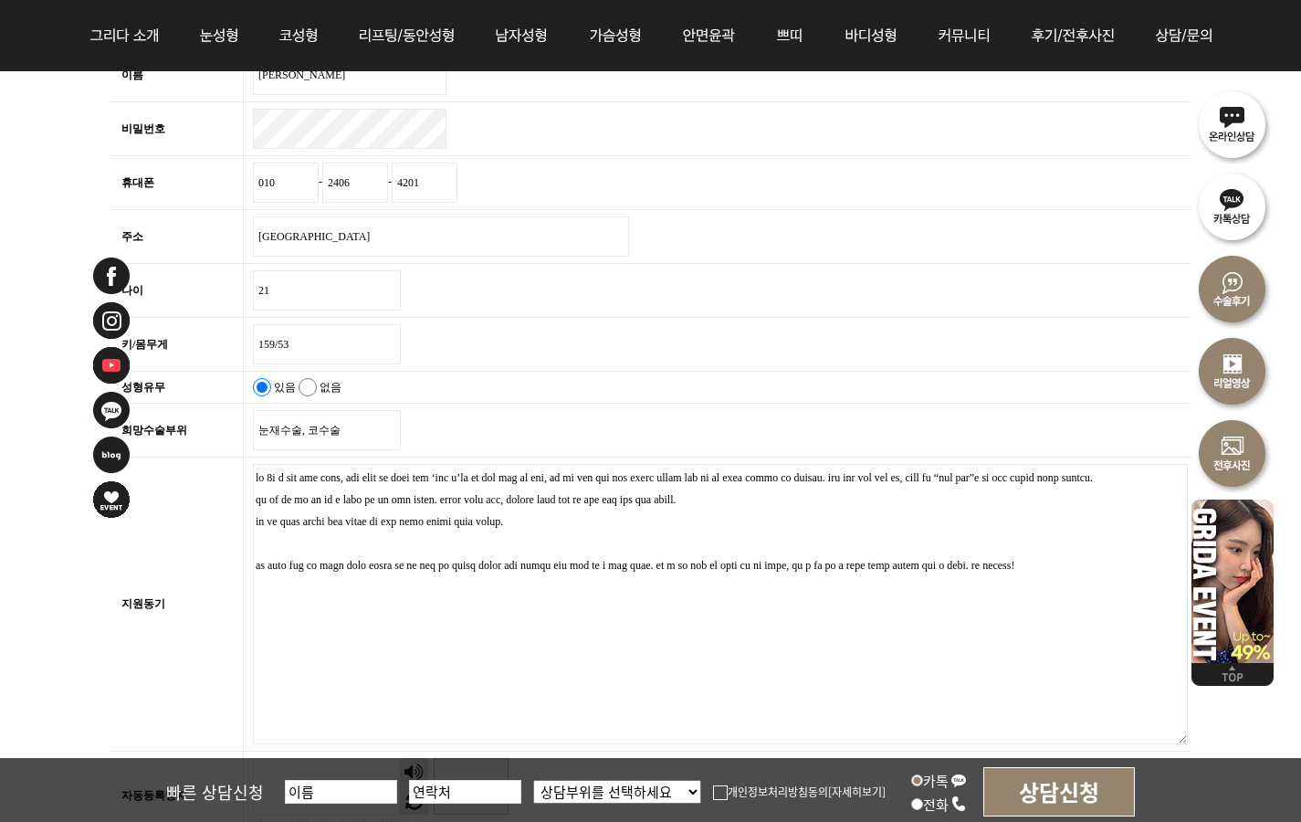
click at [813, 588] on textarea "지원동기 필수" at bounding box center [720, 604] width 935 height 280
click at [786, 583] on textarea "지원동기 필수" at bounding box center [720, 604] width 935 height 280
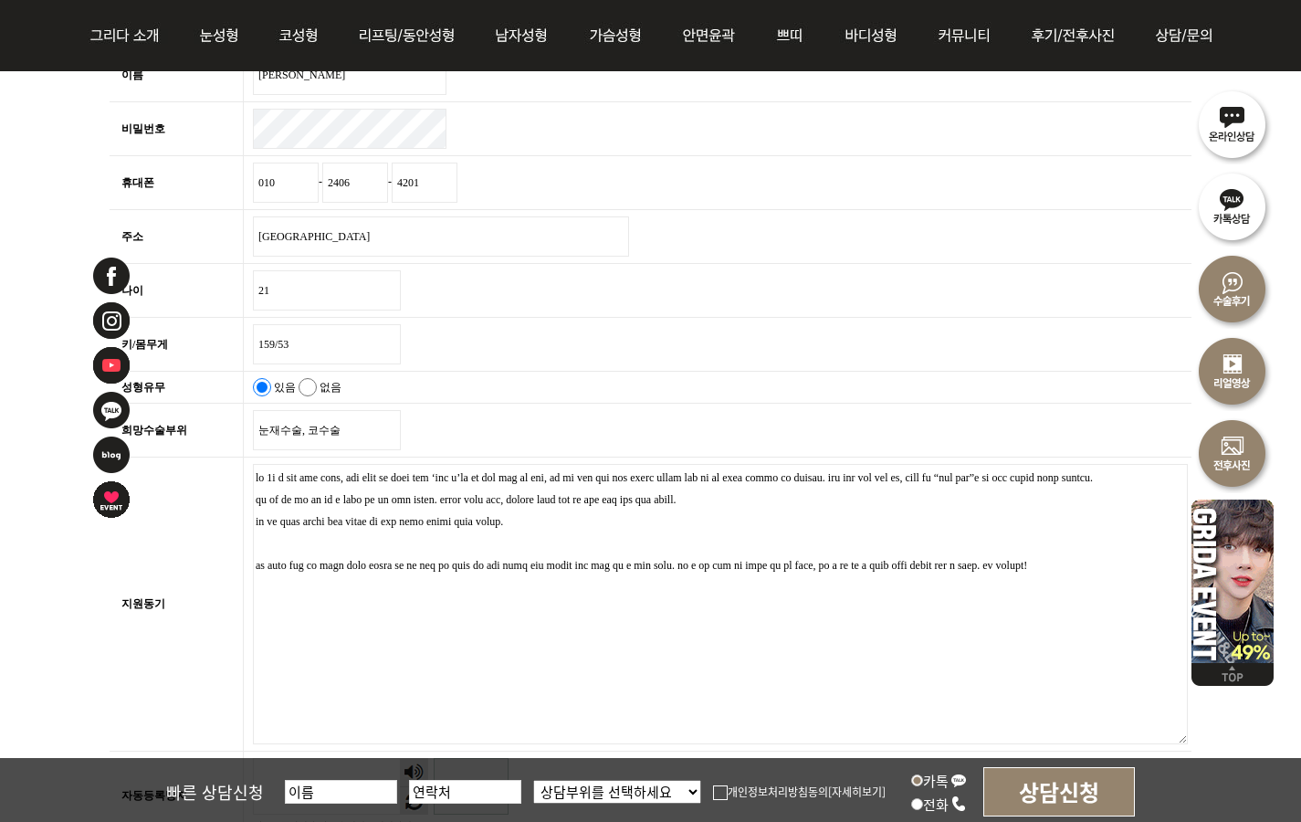
click at [982, 585] on textarea "지원동기 필수" at bounding box center [720, 604] width 935 height 280
click at [1001, 583] on textarea "지원동기 필수" at bounding box center [720, 604] width 935 height 280
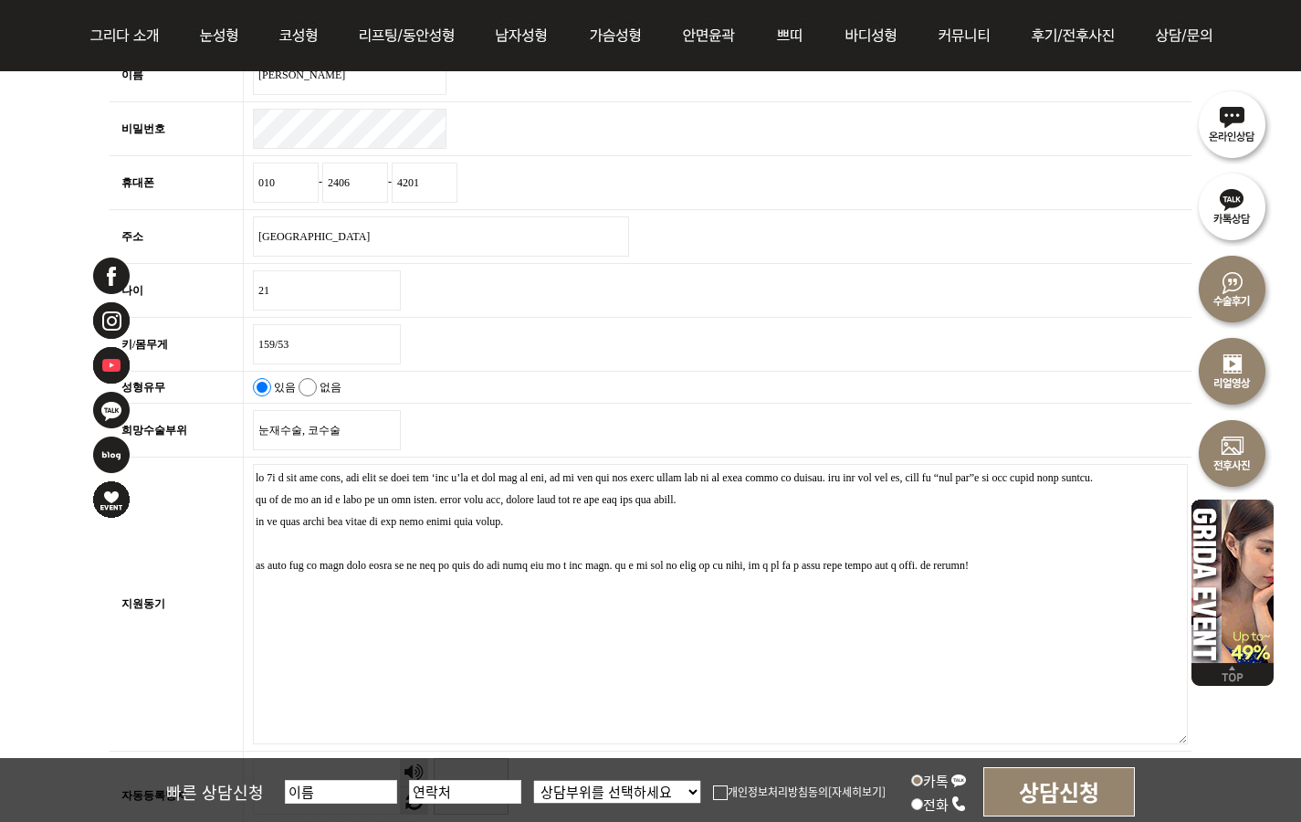
click at [996, 581] on textarea "지원동기 필수" at bounding box center [720, 604] width 935 height 280
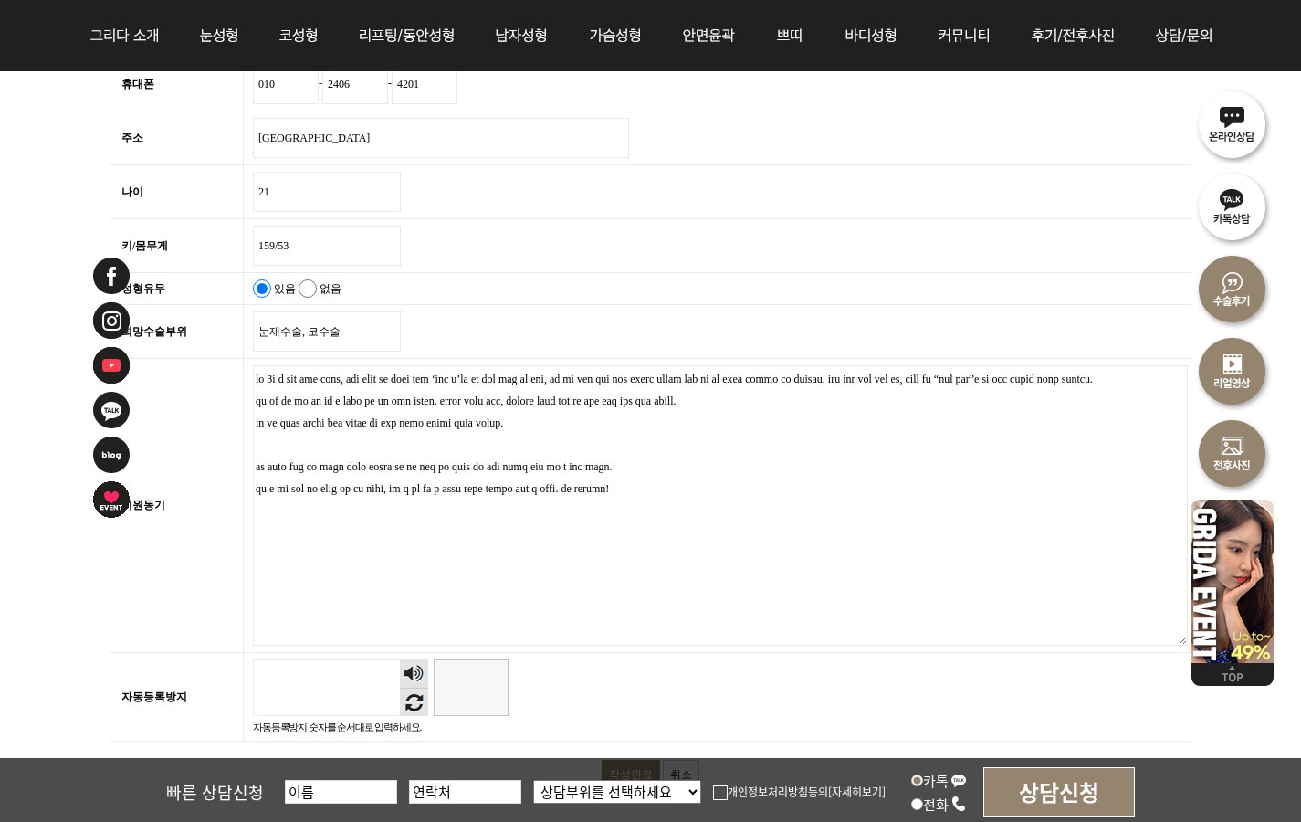
scroll to position [2672, 0]
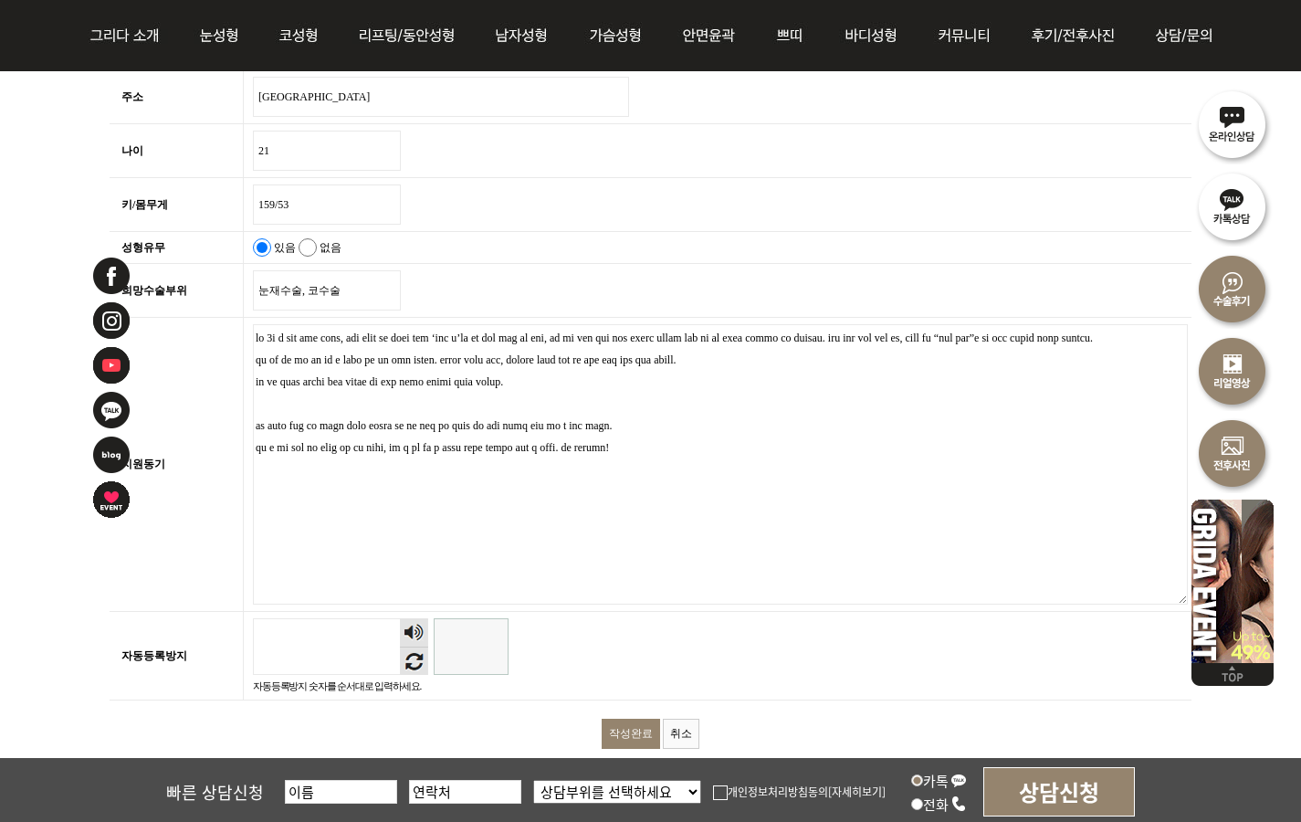
type textarea "저는 2년 전 쌍꺼풀 수술을 받았지만, 라인이 지나치게 높고 두꺼워져 이른바 ‘소시지 눈’처럼 부어 보이는 인상을 갖게 되었고, 양쪽 눈의 크…"
click at [473, 632] on input "자동등록방지" at bounding box center [471, 646] width 75 height 57
type input "127001"
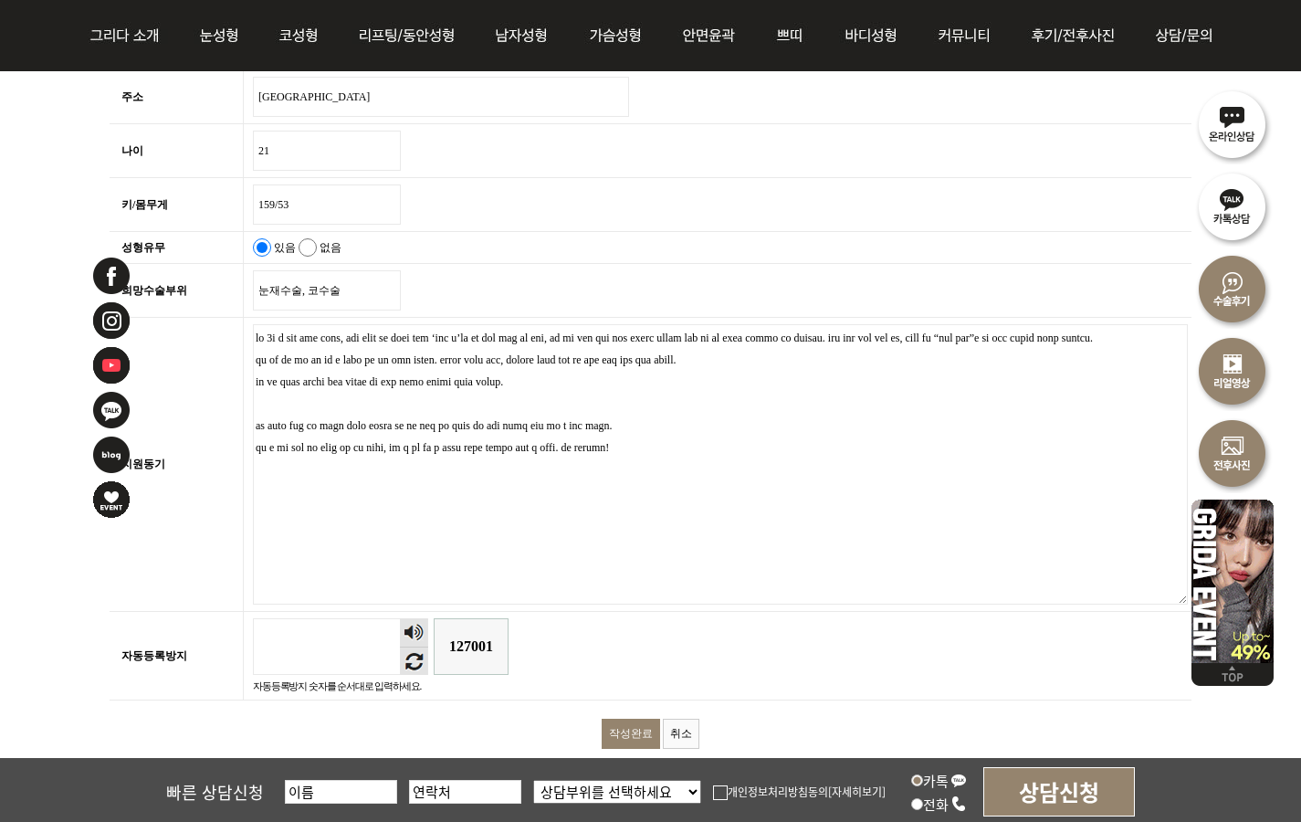
click at [625, 720] on input "작성완료" at bounding box center [631, 734] width 58 height 30
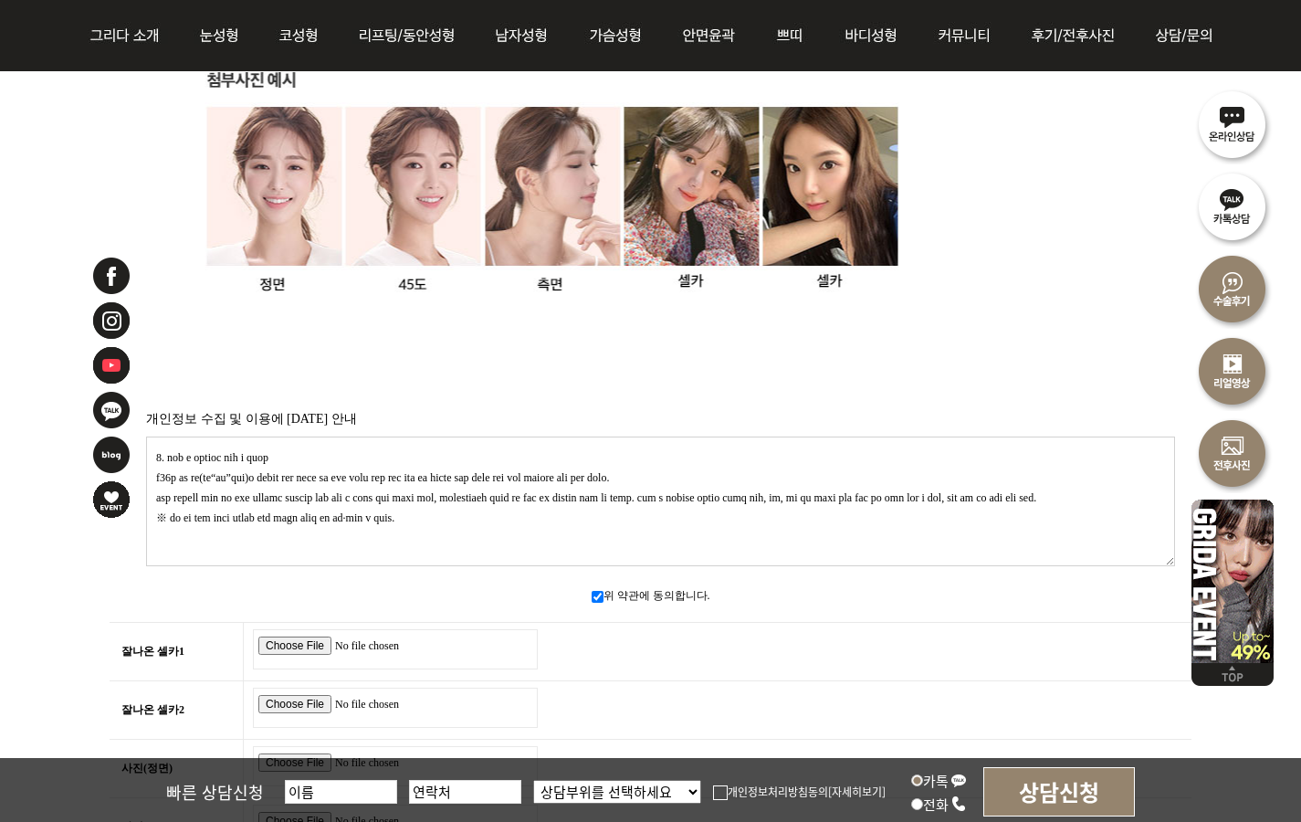
scroll to position [1307, 0]
